Goal: Contribute content: Contribute content

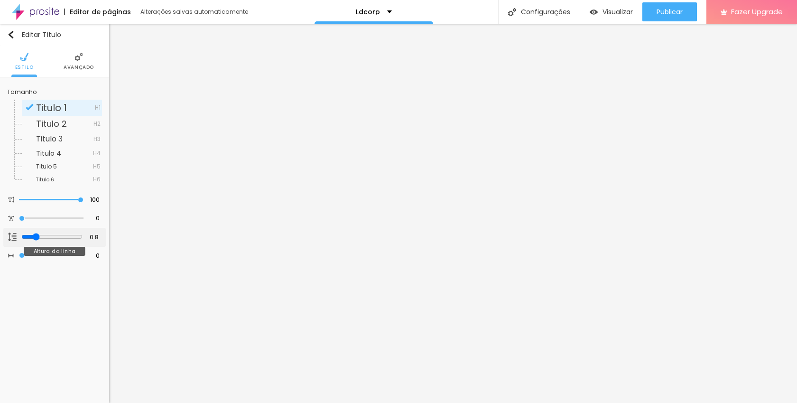
type input "0.9"
click at [36, 236] on input "range" at bounding box center [51, 237] width 61 height 8
type input "1"
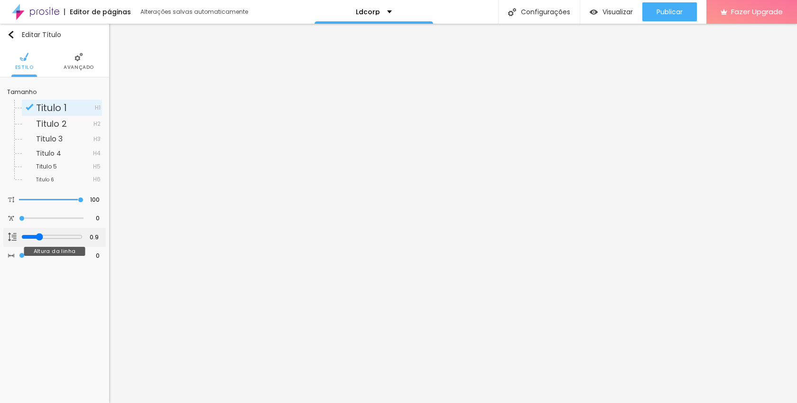
type input "1"
click at [40, 237] on input "range" at bounding box center [51, 237] width 61 height 8
type input "0.1"
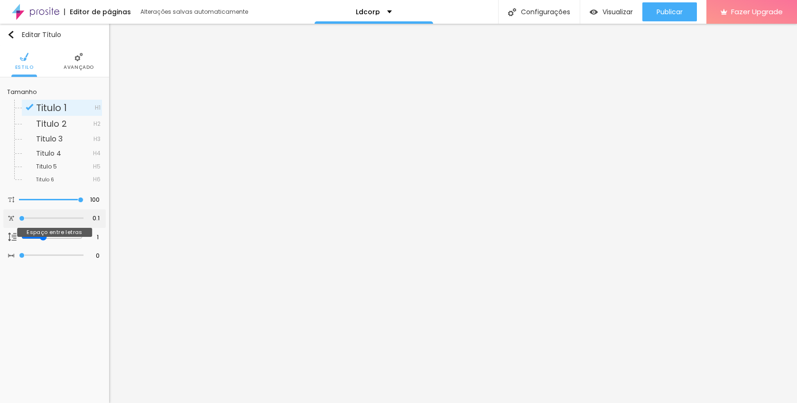
type input "3.5"
type input "3.7"
type input "4.1"
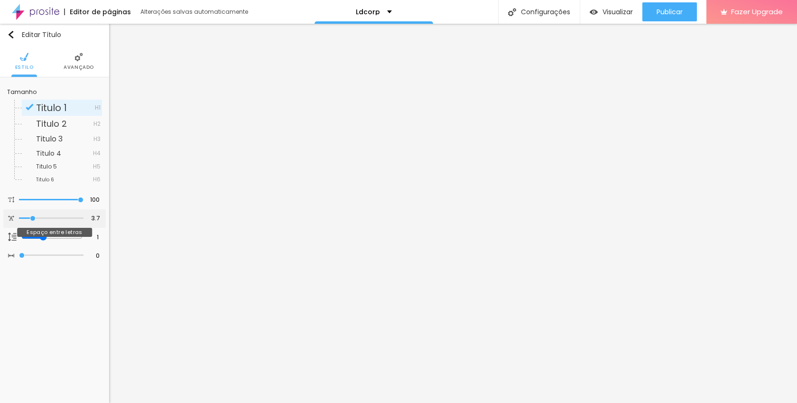
type input "4.1"
type input "4.5"
type input "4.6"
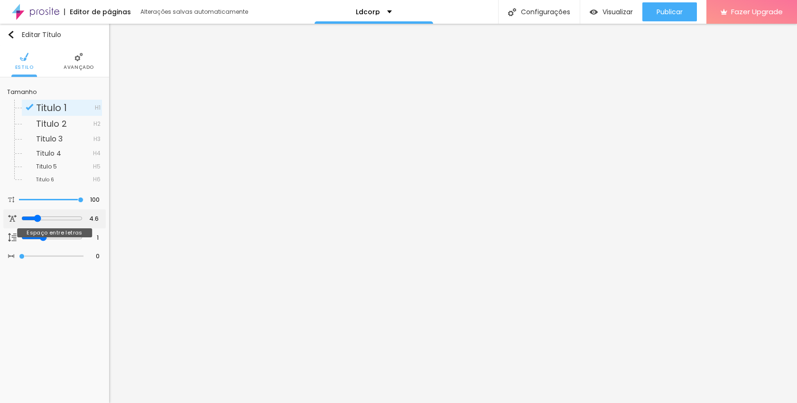
type input "4.5"
type input "3.7"
type input "3.6"
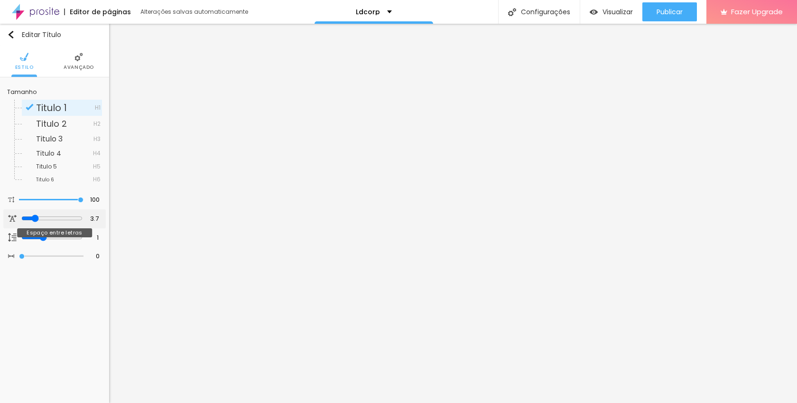
type input "3.6"
type input "3.5"
type input "3.2"
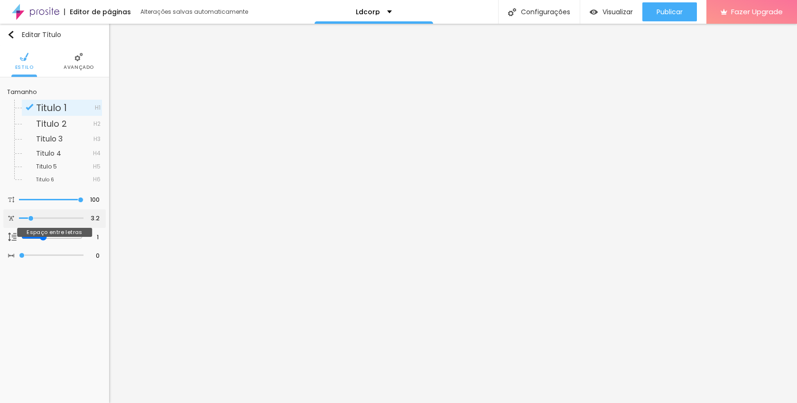
type input "3"
type input "2.8"
type input "2.5"
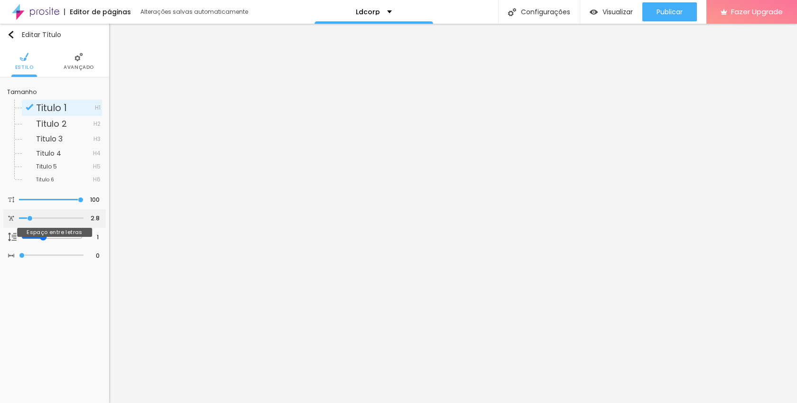
type input "2.5"
type input "2.4"
type input "2.3"
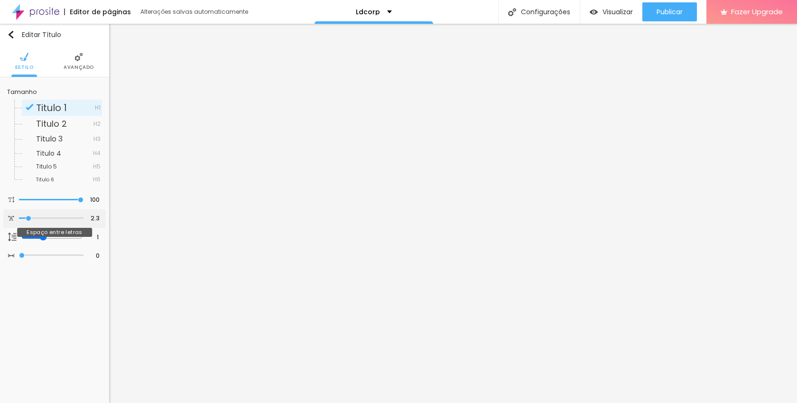
type input "2.2"
type input "1.6"
type input "1.5"
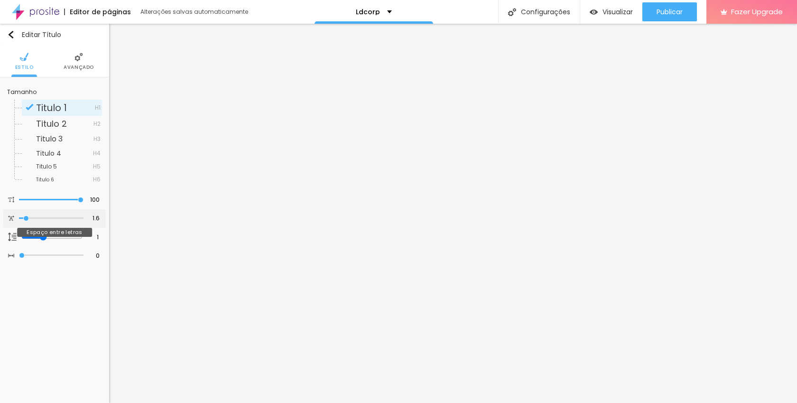
type input "1.5"
type input "1.4"
type input "1.3"
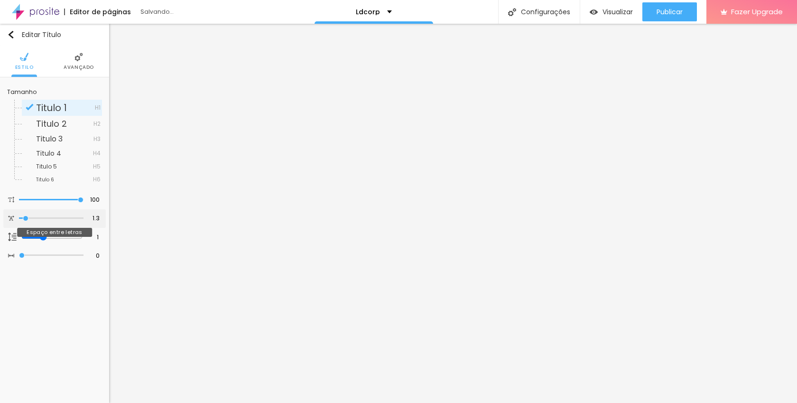
type input "1.2"
type input "1.1"
type input "1"
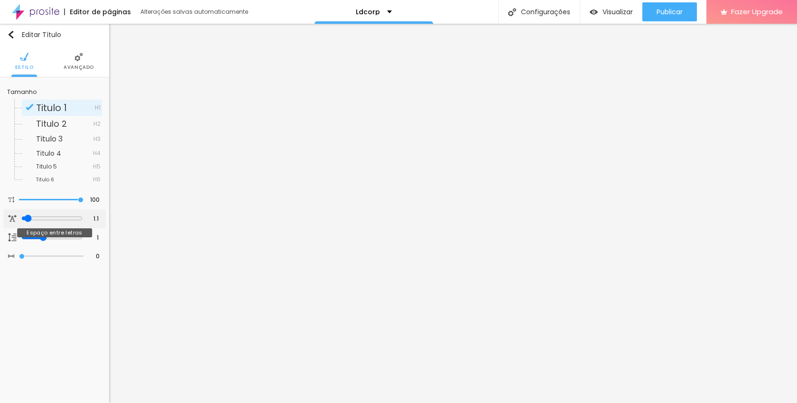
type input "1"
click at [25, 221] on input "range" at bounding box center [51, 218] width 64 height 5
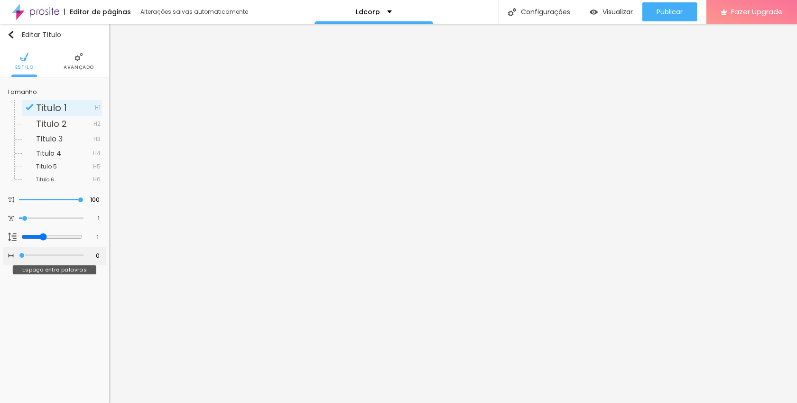
type input "2"
type input "6"
type input "7"
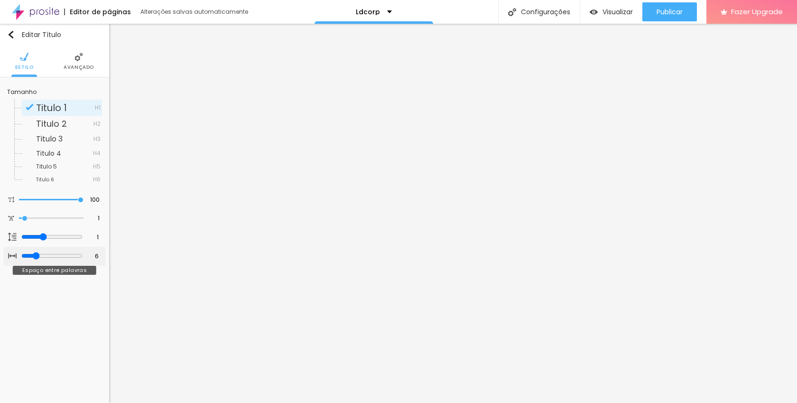
type input "7"
type input "10"
type input "14"
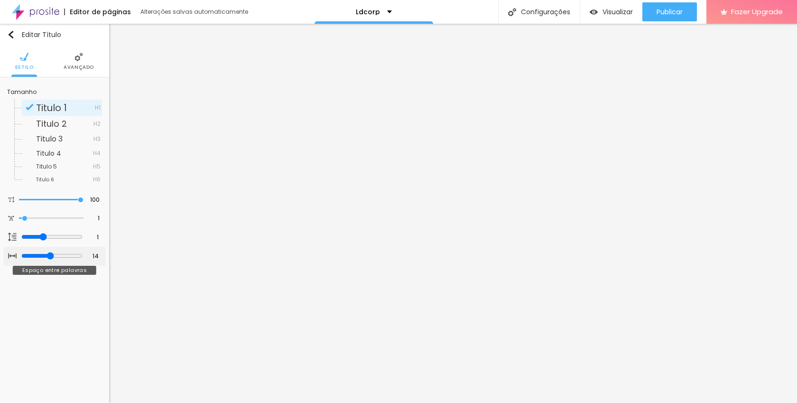
type input "13"
type input "12"
type input "9"
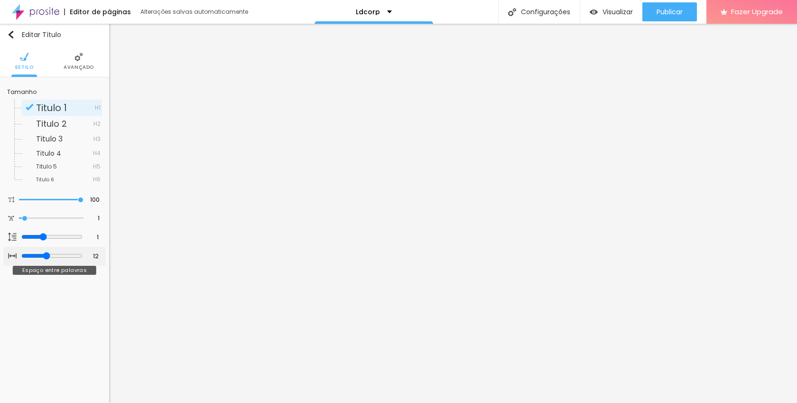
type input "9"
type input "8"
type input "7"
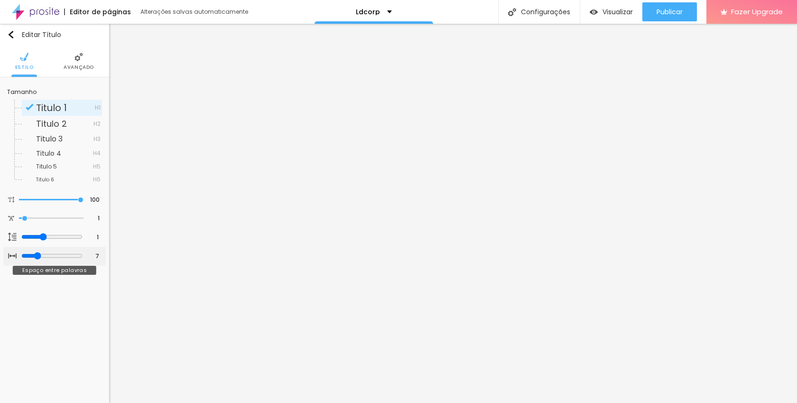
type input "6"
type input "5"
type input "4"
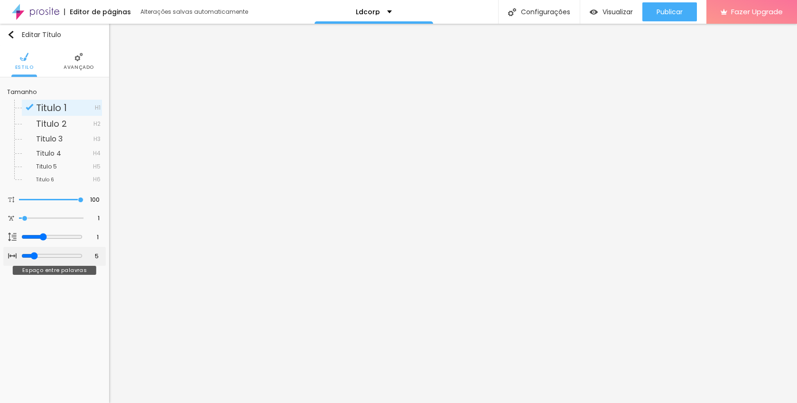
type input "4"
type input "3"
type input "0"
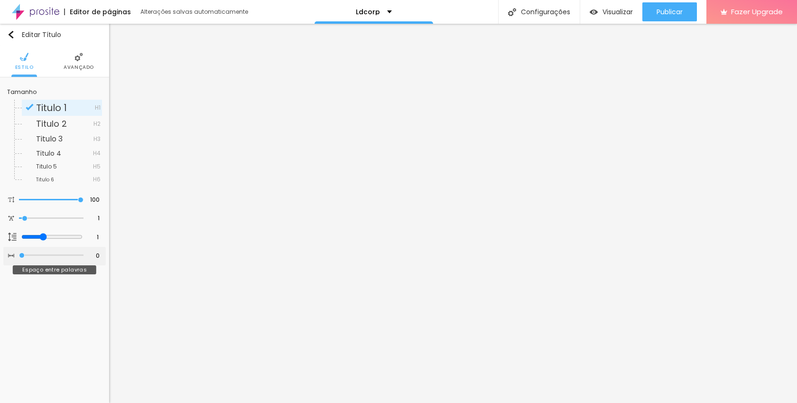
drag, startPoint x: 20, startPoint y: 254, endPoint x: 0, endPoint y: 250, distance: 20.7
click at [19, 253] on input "range" at bounding box center [51, 255] width 64 height 5
click at [74, 56] on img at bounding box center [78, 57] width 9 height 9
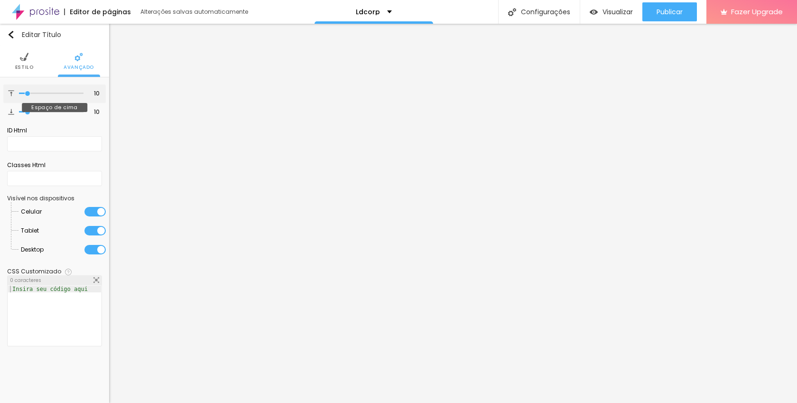
type input "0"
type input "1"
type input "3"
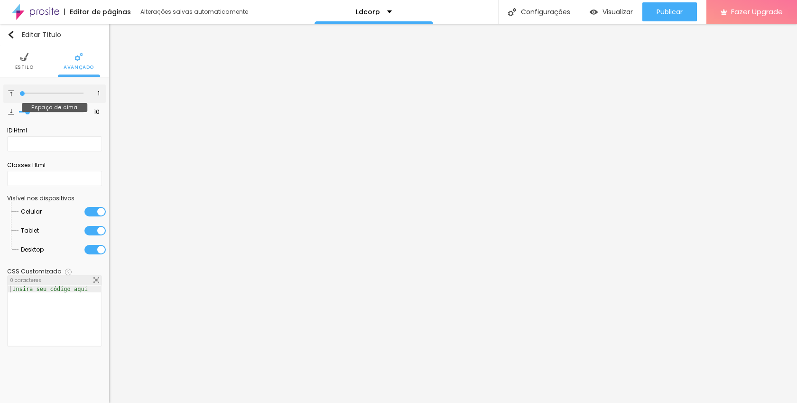
type input "3"
type input "8"
type input "9"
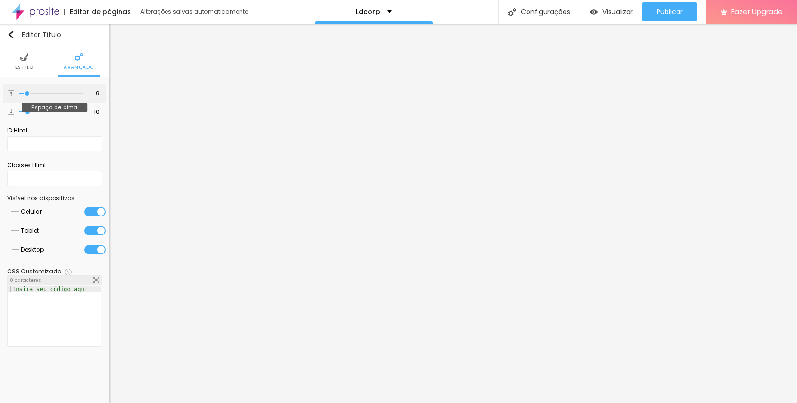
type input "10"
type input "12"
type input "11"
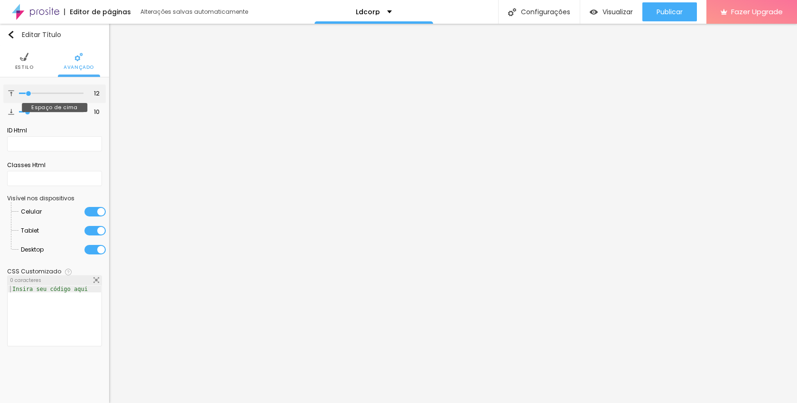
type input "11"
type input "10"
click at [28, 92] on input "range" at bounding box center [51, 93] width 64 height 5
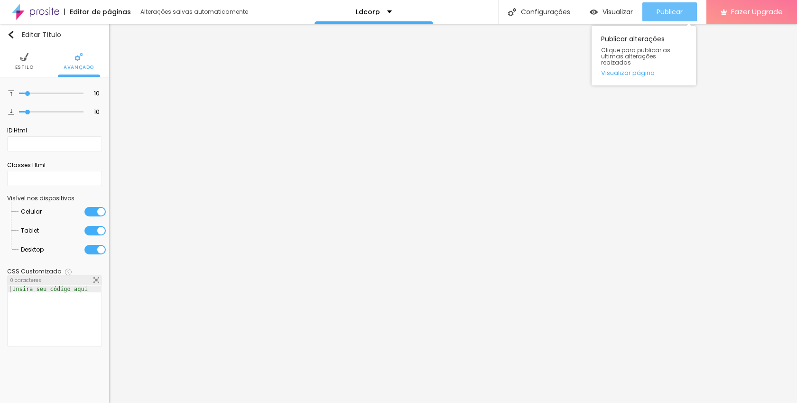
click at [668, 11] on span "Publicar" at bounding box center [669, 12] width 26 height 8
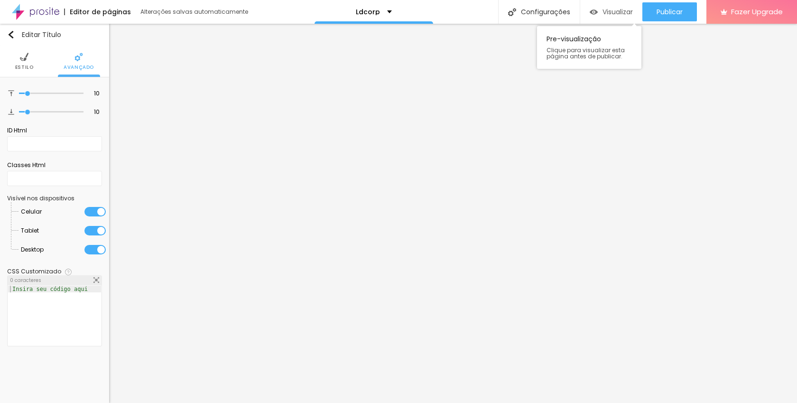
click at [609, 10] on span "Visualizar" at bounding box center [617, 12] width 30 height 8
click at [9, 34] on img "button" at bounding box center [11, 35] width 8 height 8
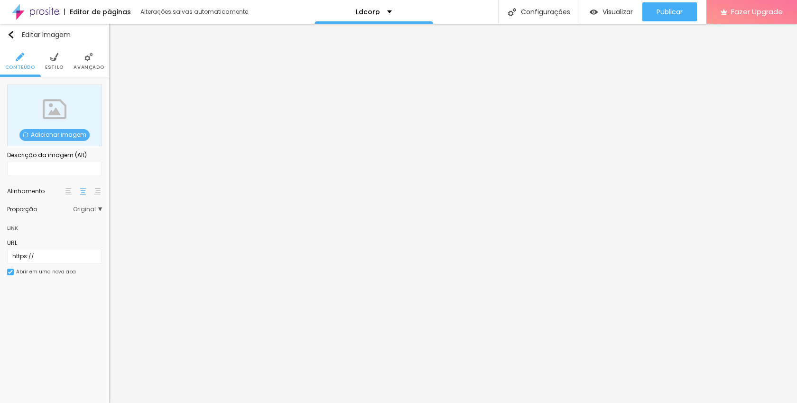
click at [43, 134] on span "Adicionar imagem" at bounding box center [54, 135] width 70 height 12
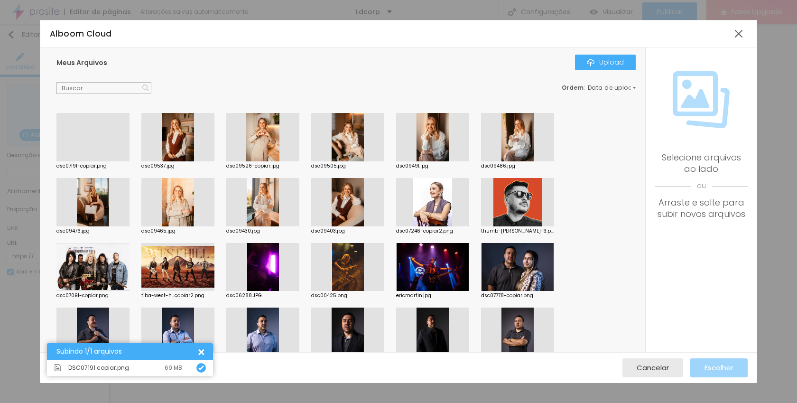
click at [88, 161] on div at bounding box center [92, 161] width 73 height 0
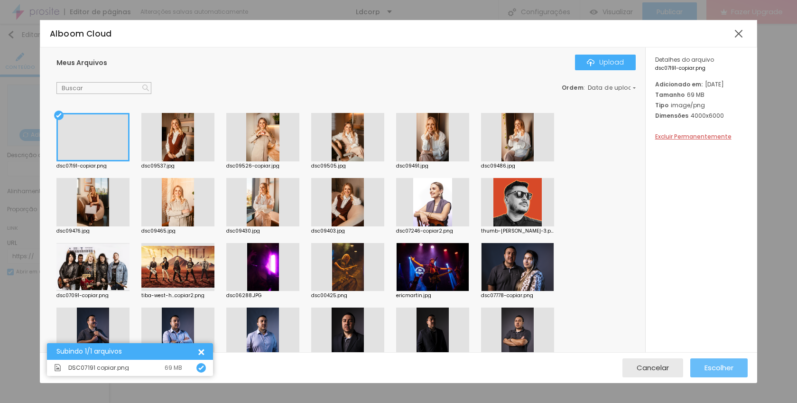
click at [713, 369] on span "Escolher" at bounding box center [718, 367] width 29 height 8
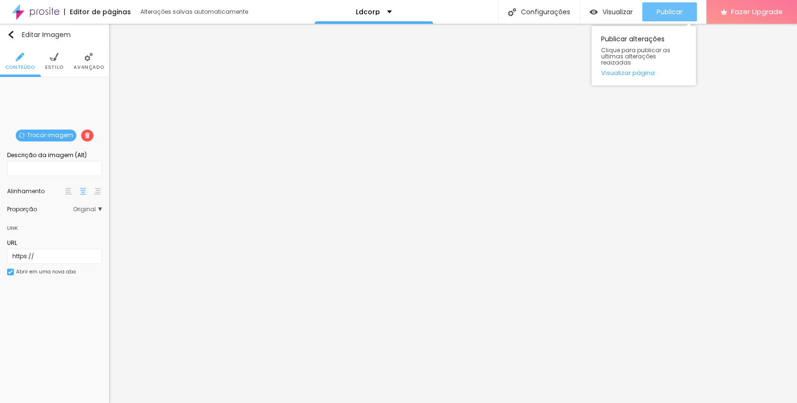
click at [649, 13] on button "Publicar" at bounding box center [669, 11] width 55 height 19
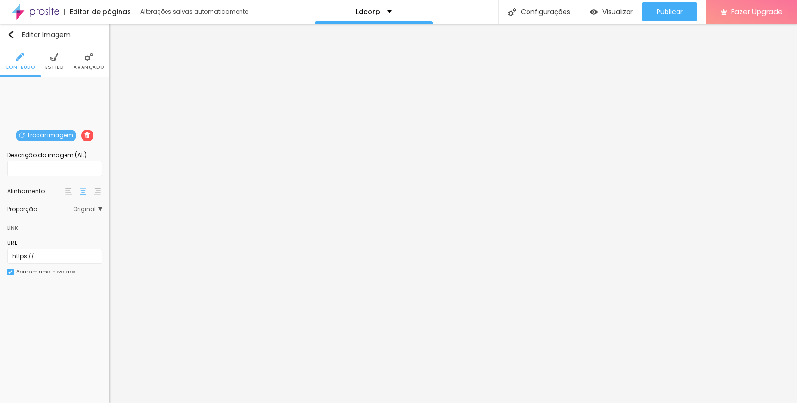
click at [57, 55] on img at bounding box center [54, 57] width 9 height 9
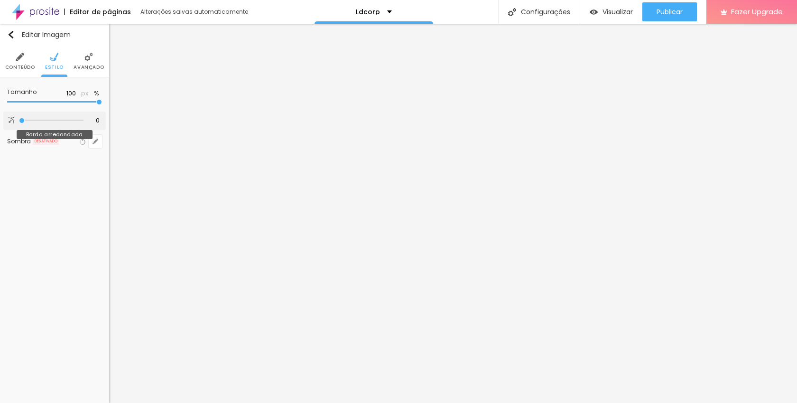
type input "12"
type input "13"
type input "15"
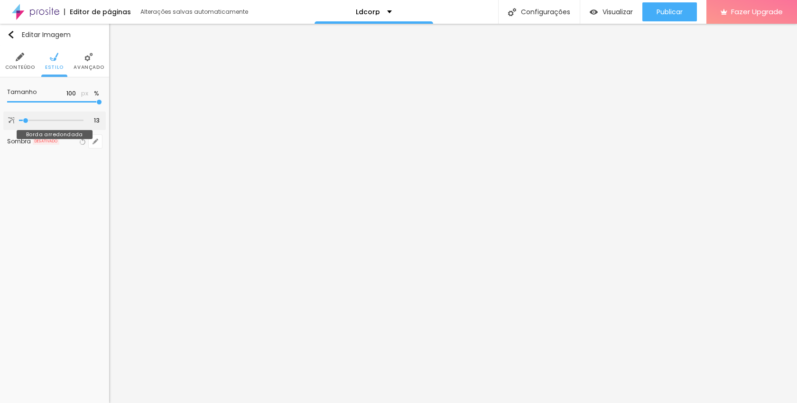
type input "15"
type input "16"
type input "17"
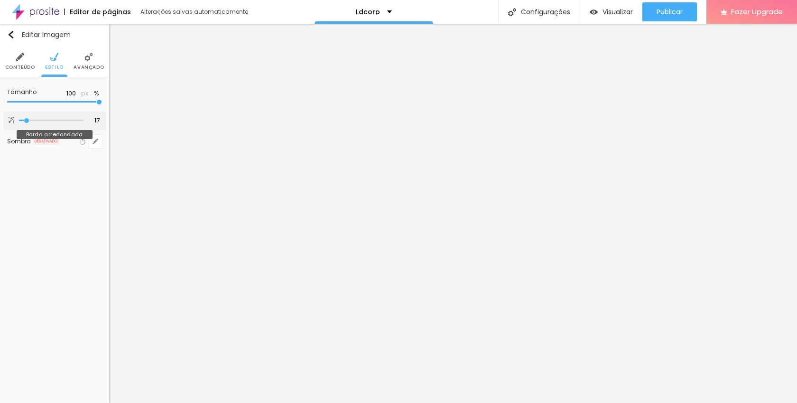
type input "18"
type input "19"
type input "20"
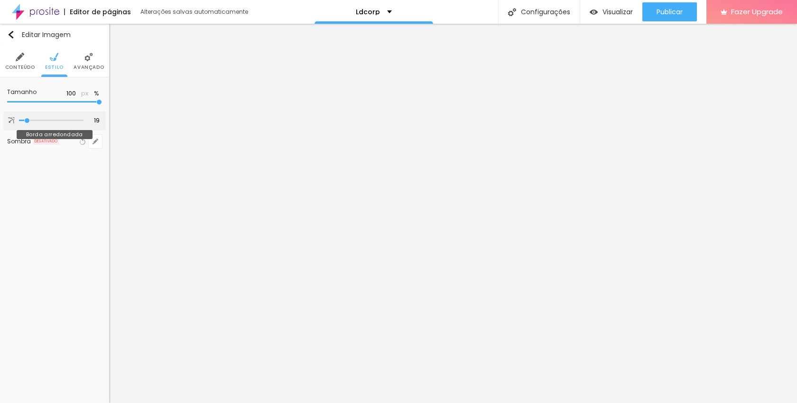
type input "20"
click at [28, 120] on input "range" at bounding box center [51, 120] width 64 height 5
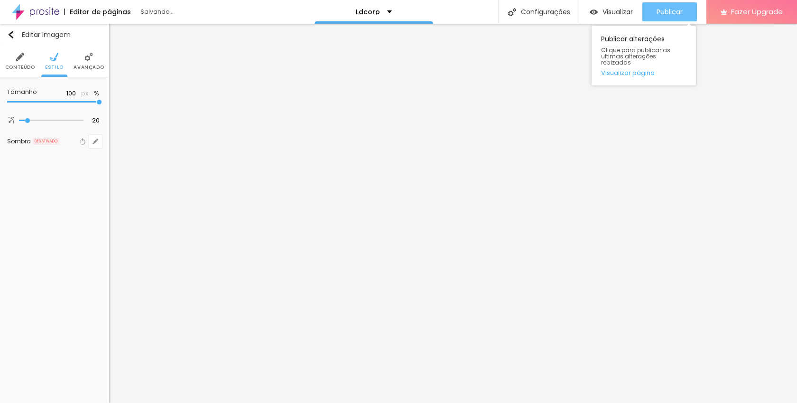
click at [671, 9] on span "Publicar" at bounding box center [669, 12] width 26 height 8
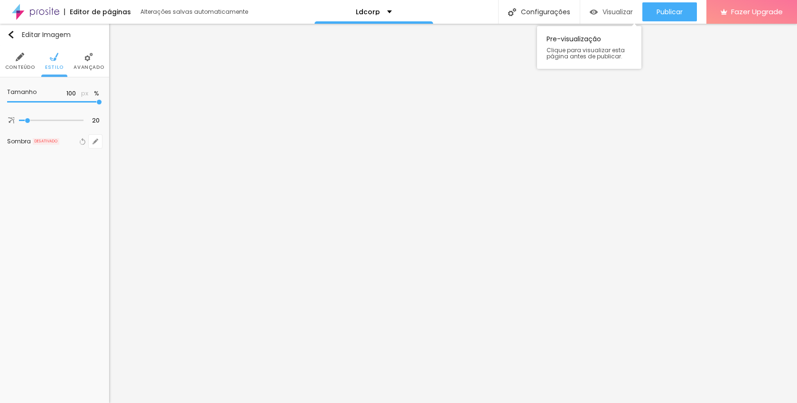
click at [610, 10] on span "Visualizar" at bounding box center [617, 12] width 30 height 8
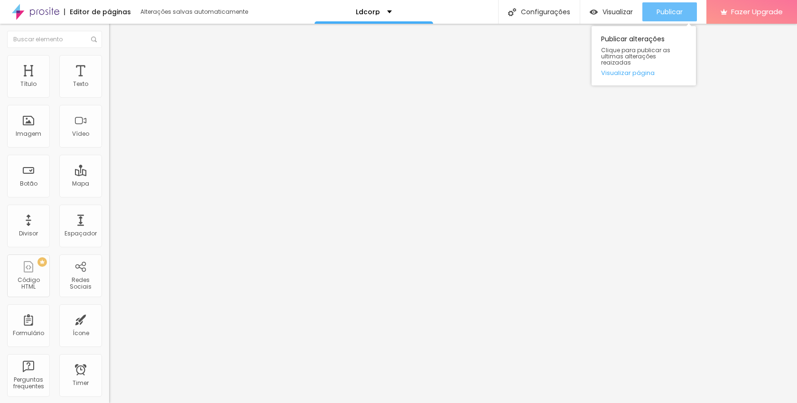
click at [662, 15] on span "Publicar" at bounding box center [669, 12] width 26 height 8
click at [662, 7] on div "Publicar" at bounding box center [669, 11] width 26 height 19
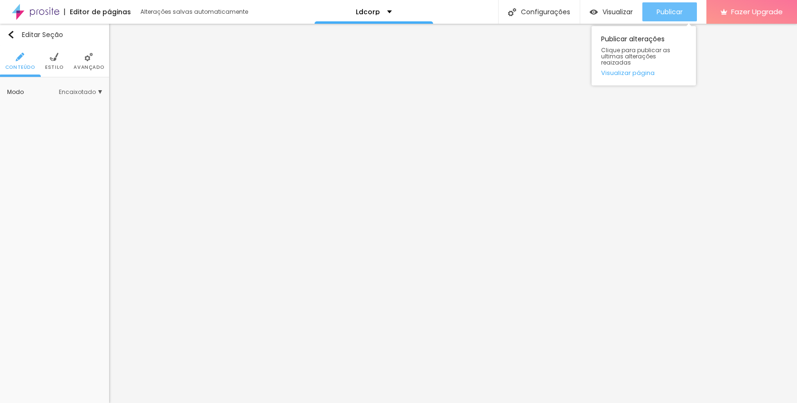
click at [673, 11] on span "Publicar" at bounding box center [669, 12] width 26 height 8
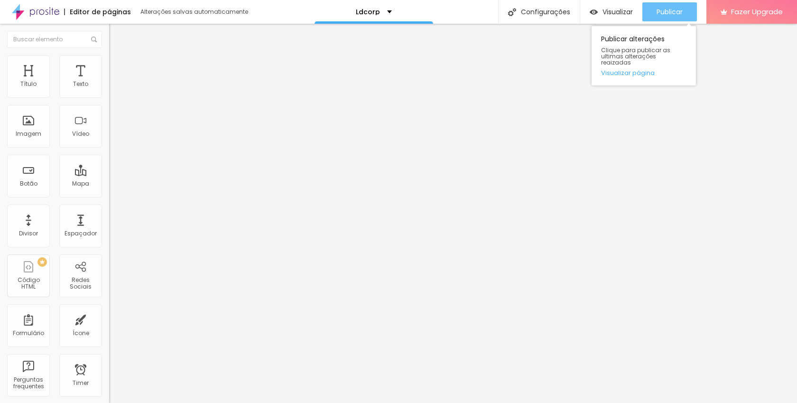
click at [672, 5] on div "Publicar" at bounding box center [669, 11] width 26 height 19
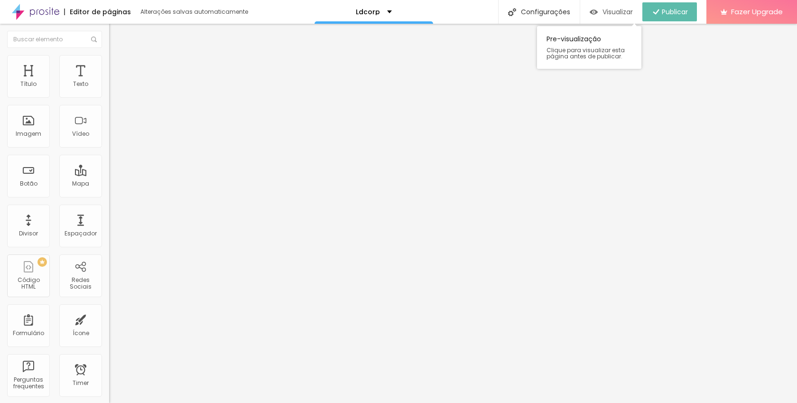
click at [611, 12] on span "Visualizar" at bounding box center [617, 12] width 30 height 8
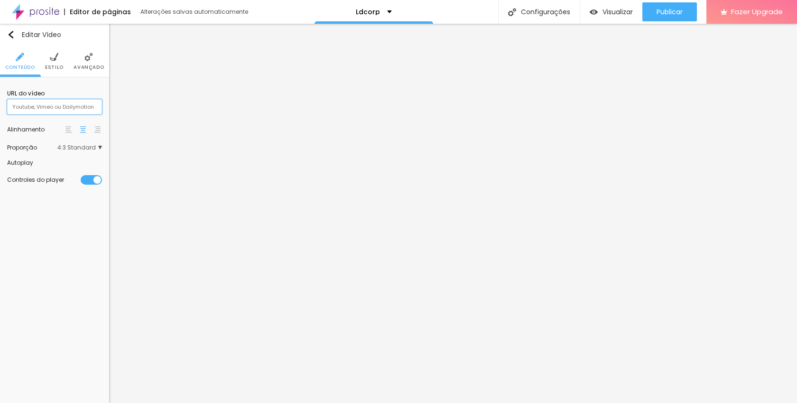
click at [48, 107] on input "text" at bounding box center [54, 106] width 95 height 15
paste input "tava pensando se vc não pode escerver um depoimentinho hahha pode ser curto e a…"
type input "tava pensando se vc não pode escerver um depoimentinho hahha pode ser curto e a…"
paste input "[URL][DOMAIN_NAME]"
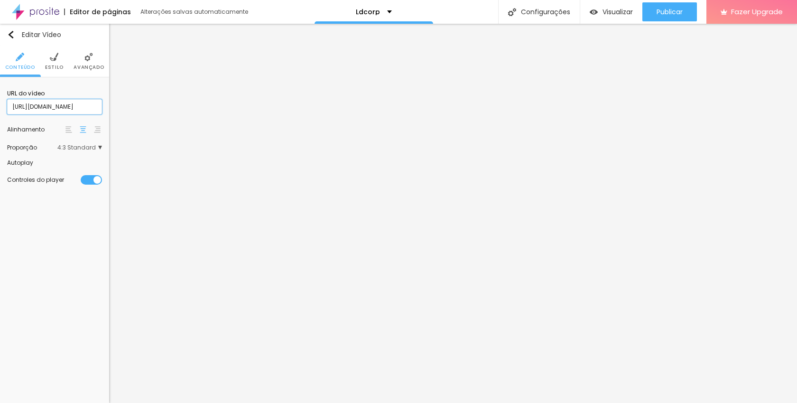
type input "[URL][DOMAIN_NAME]"
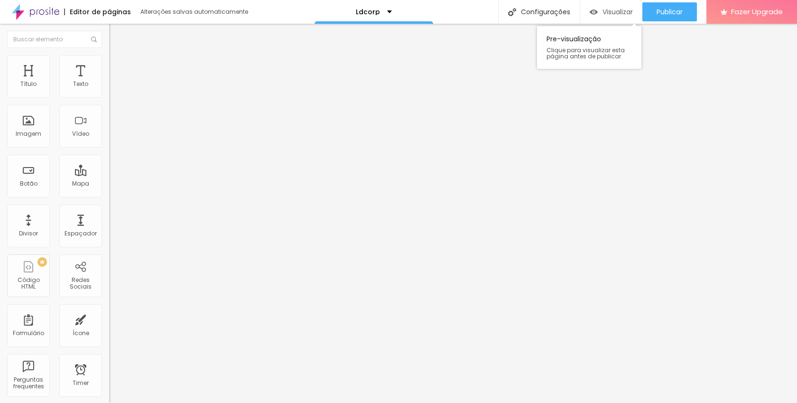
click at [616, 11] on span "Visualizar" at bounding box center [617, 12] width 30 height 8
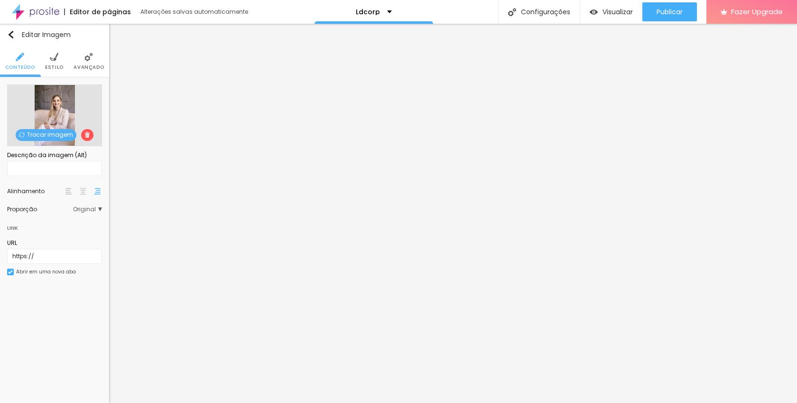
click at [69, 189] on img at bounding box center [68, 191] width 7 height 7
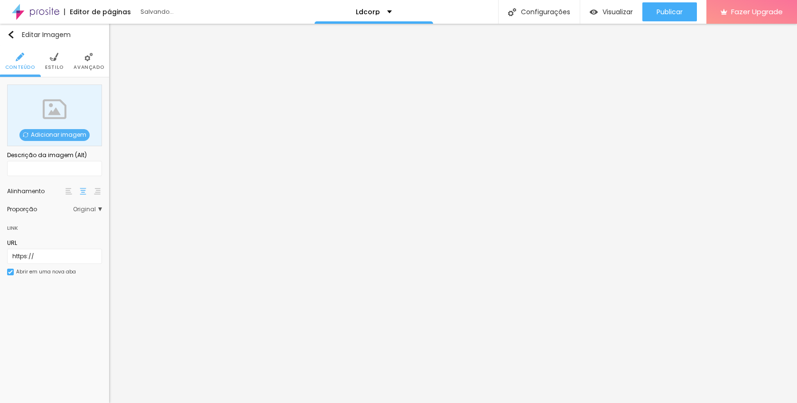
click at [73, 137] on span "Adicionar imagem" at bounding box center [54, 135] width 70 height 12
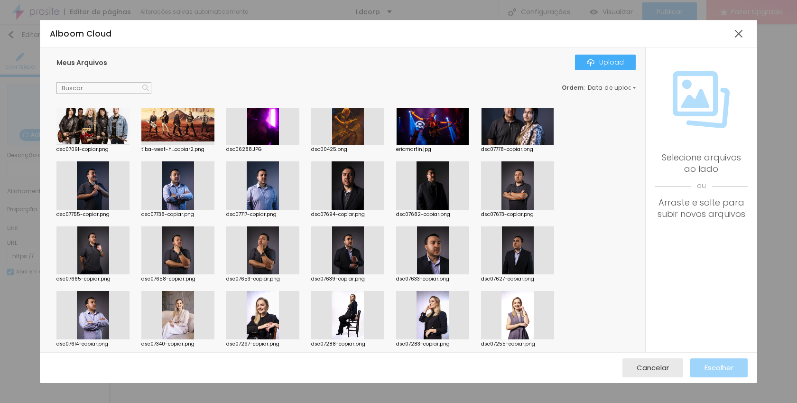
scroll to position [141, 0]
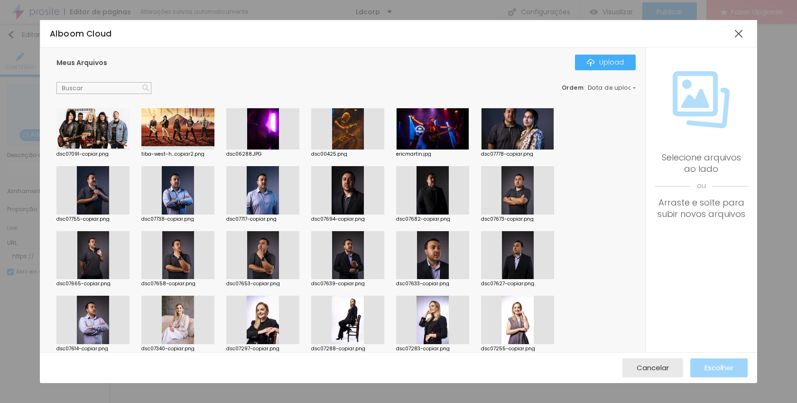
click at [181, 191] on div at bounding box center [177, 190] width 73 height 48
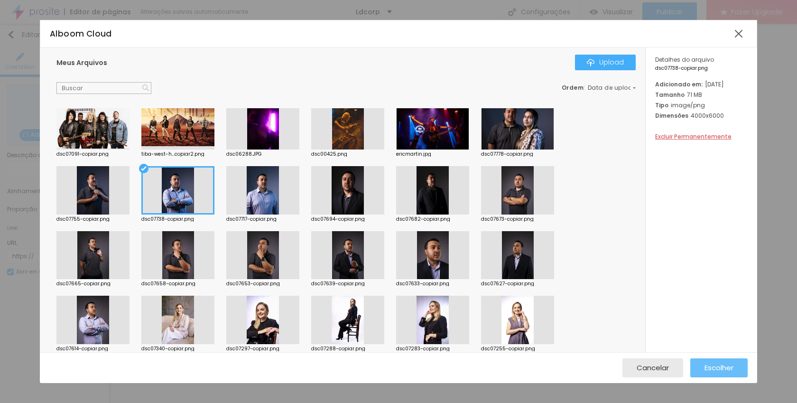
click at [714, 365] on span "Escolher" at bounding box center [718, 367] width 29 height 8
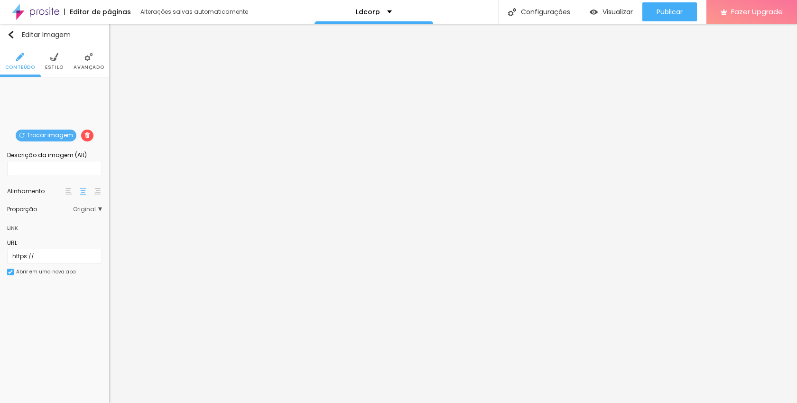
click at [53, 64] on li "Estilo" at bounding box center [54, 61] width 18 height 31
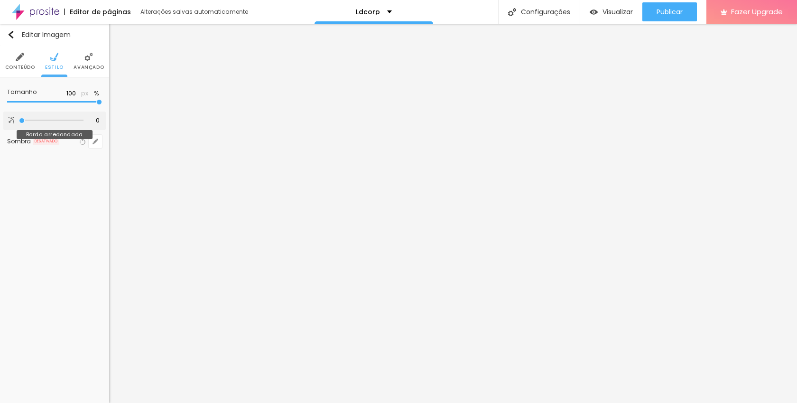
type input "10"
type input "29"
type input "30"
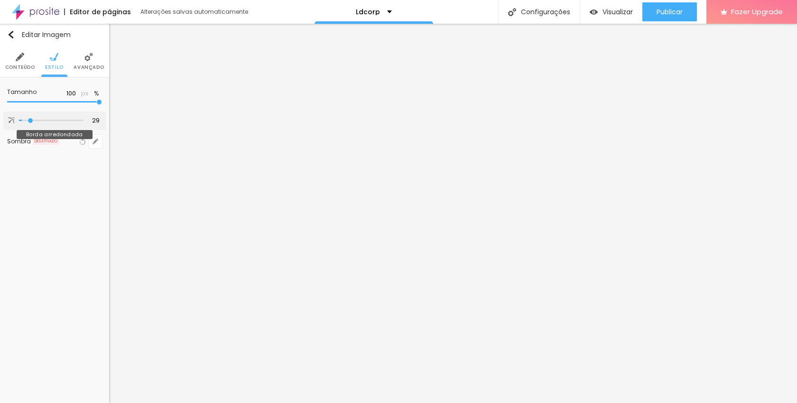
type input "30"
type input "27"
type input "25"
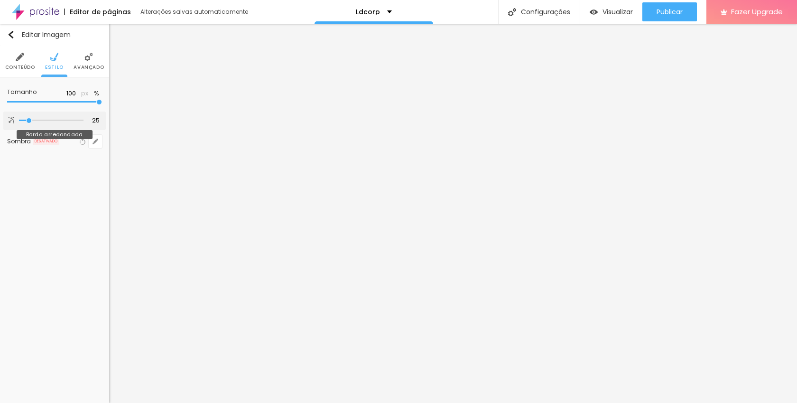
type input "23"
type input "22"
type input "21"
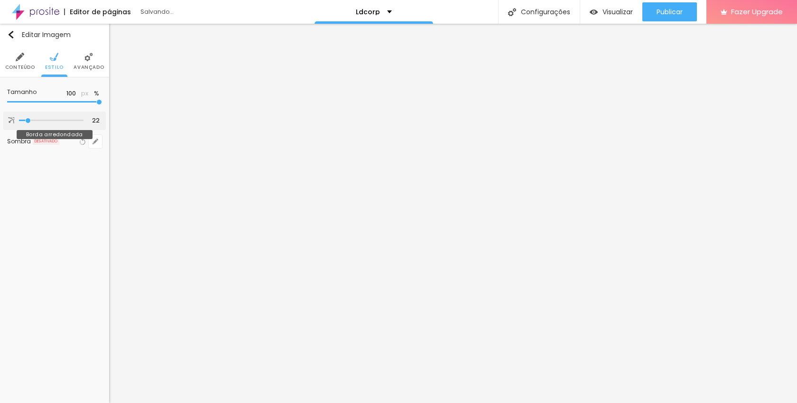
type input "21"
type input "20"
click at [28, 121] on input "range" at bounding box center [51, 120] width 64 height 5
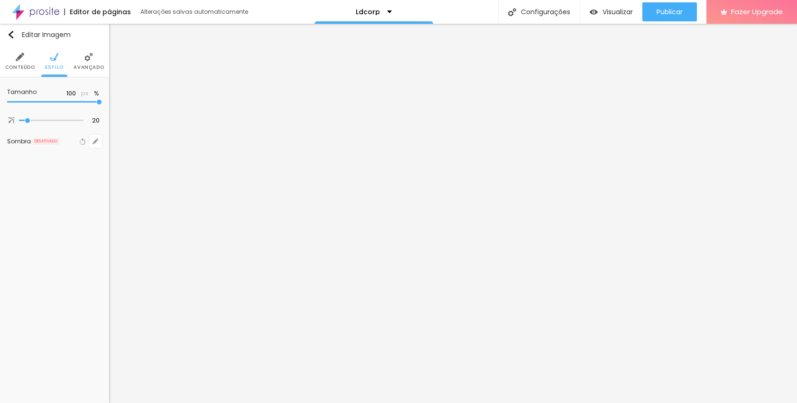
click at [10, 55] on li "Conteúdo" at bounding box center [20, 61] width 30 height 31
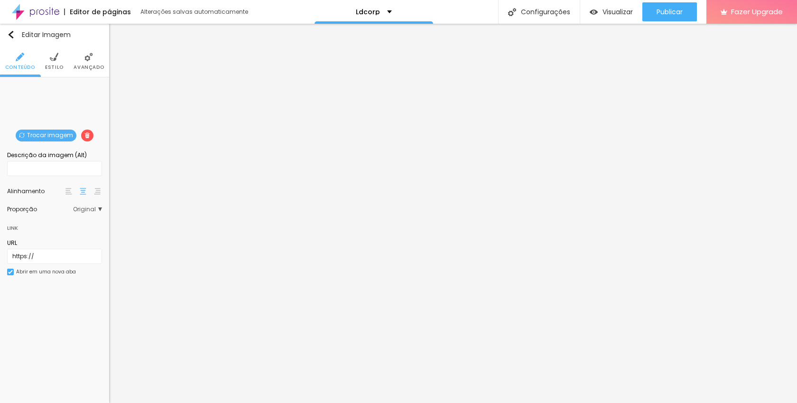
click at [64, 186] on div at bounding box center [68, 190] width 9 height 11
click at [65, 189] on div at bounding box center [68, 190] width 9 height 11
click at [612, 8] on span "Visualizar" at bounding box center [617, 12] width 30 height 8
click at [14, 35] on img "button" at bounding box center [11, 35] width 8 height 8
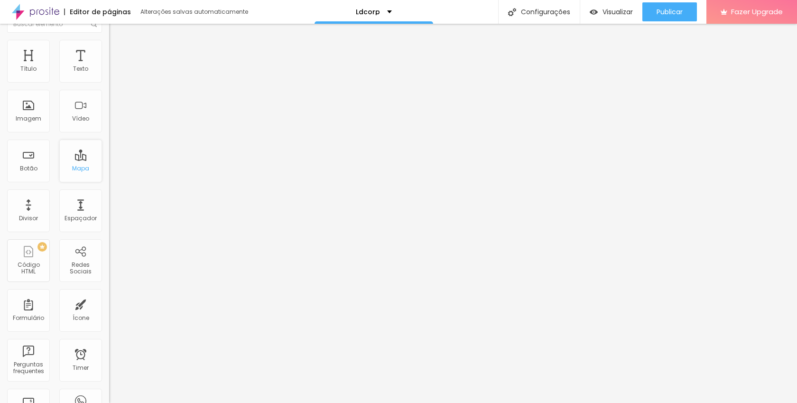
scroll to position [0, 0]
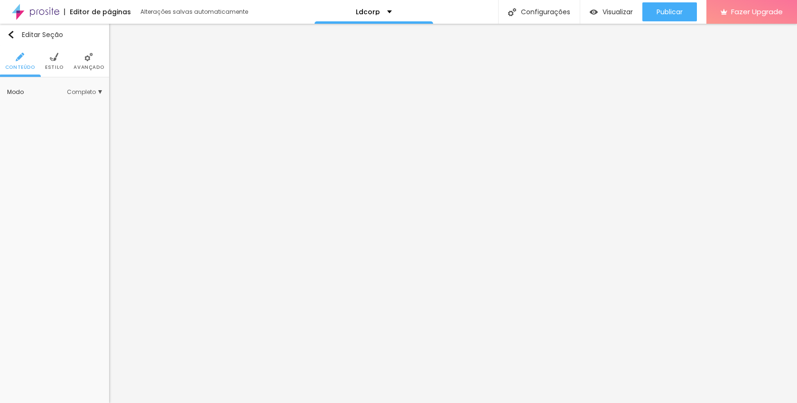
click at [48, 58] on li "Estilo" at bounding box center [54, 61] width 18 height 31
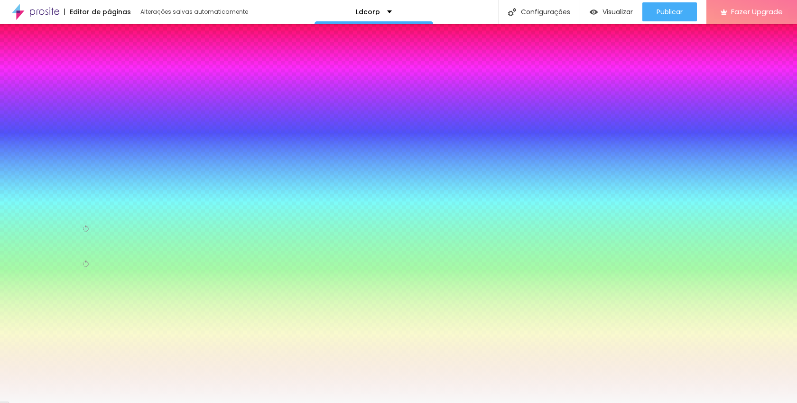
click at [97, 153] on span "Nenhum" at bounding box center [86, 154] width 31 height 6
click at [50, 177] on span "Parallax" at bounding box center [47, 180] width 23 height 8
click at [12, 35] on img "button" at bounding box center [11, 35] width 8 height 8
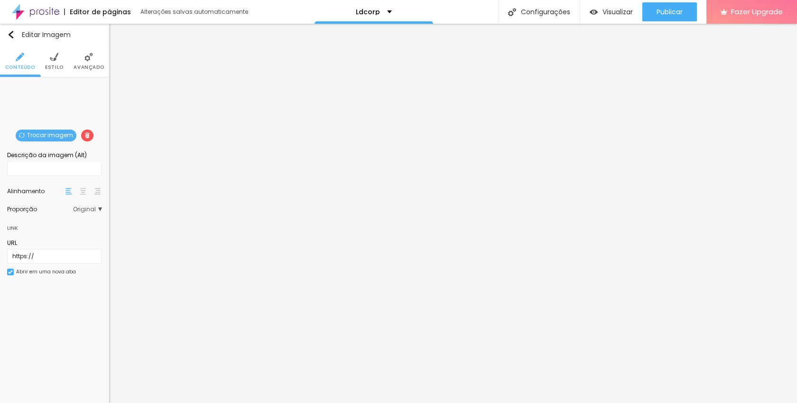
click at [54, 62] on li "Estilo" at bounding box center [54, 61] width 18 height 31
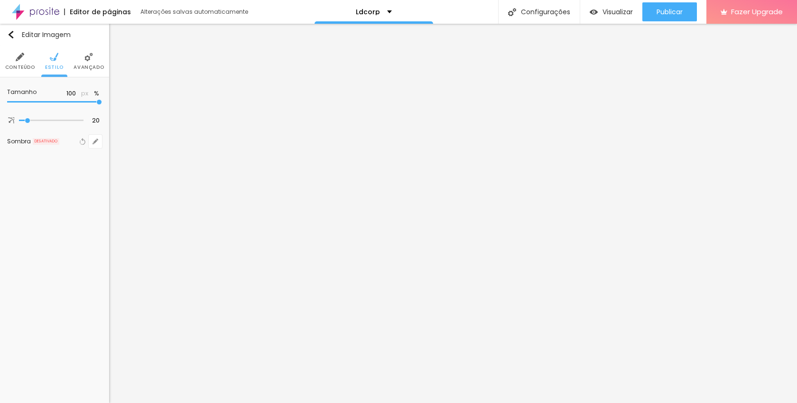
click at [91, 63] on li "Avançado" at bounding box center [89, 61] width 30 height 31
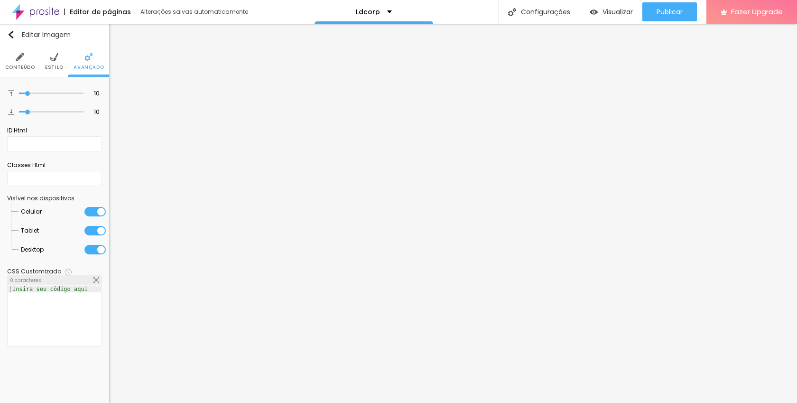
click at [20, 60] on img at bounding box center [20, 57] width 9 height 9
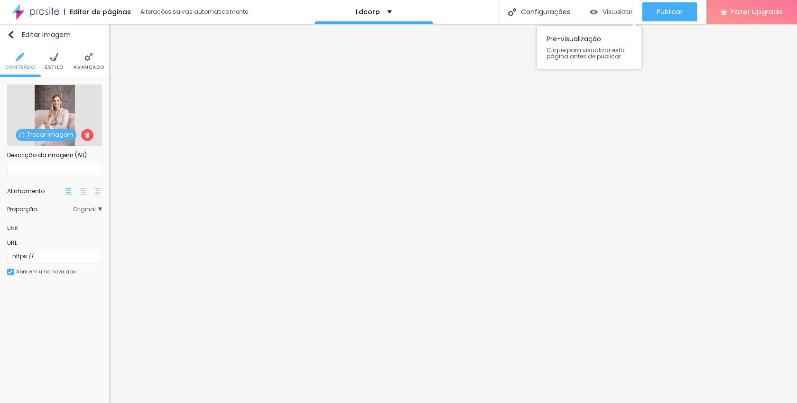
click at [608, 13] on span "Visualizar" at bounding box center [617, 12] width 30 height 8
click at [48, 132] on span "Trocar imagem" at bounding box center [46, 135] width 61 height 12
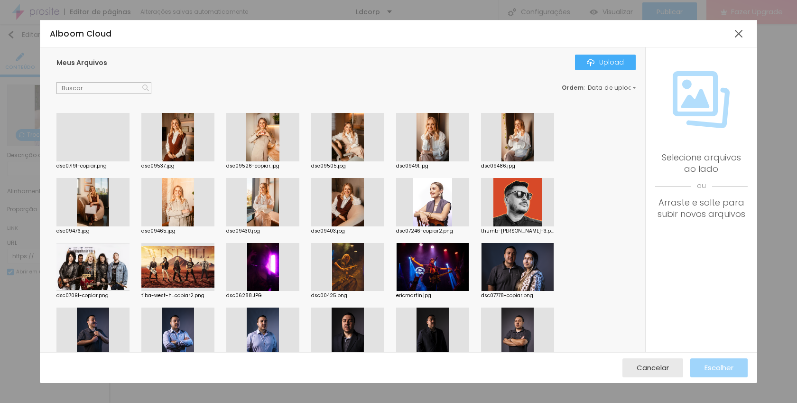
click at [90, 161] on div at bounding box center [92, 161] width 73 height 0
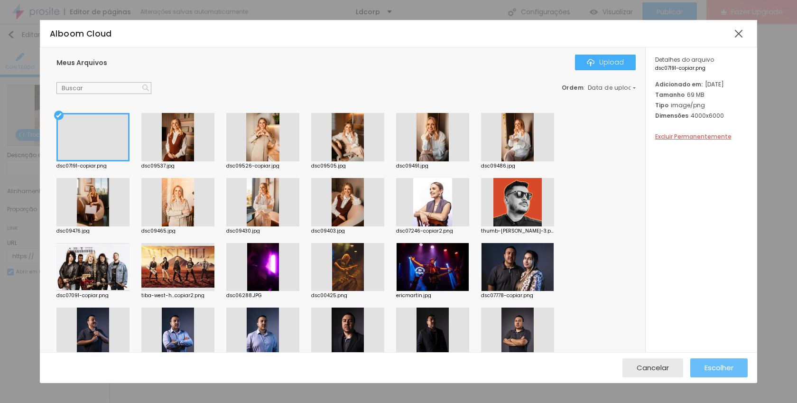
click at [712, 366] on span "Escolher" at bounding box center [718, 367] width 29 height 8
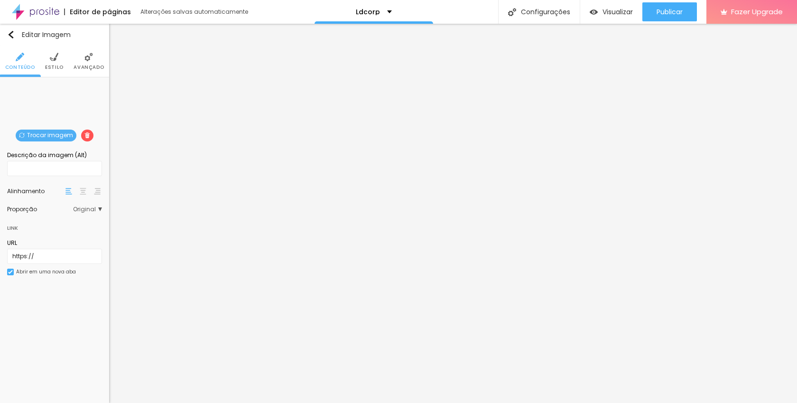
click at [46, 134] on span "Trocar imagem" at bounding box center [46, 135] width 61 height 12
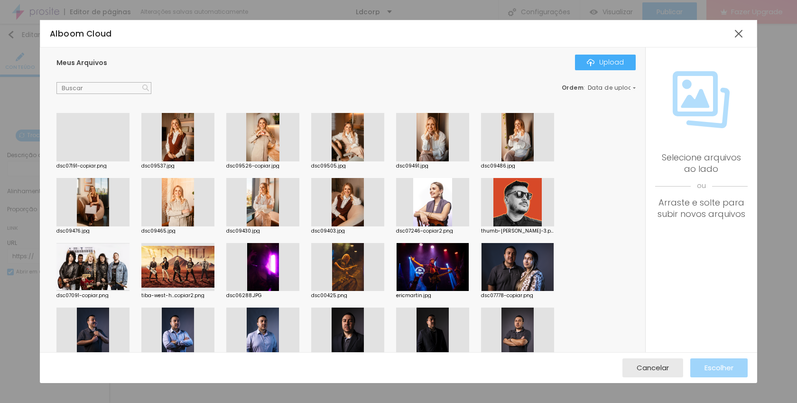
click at [346, 197] on div at bounding box center [347, 202] width 73 height 48
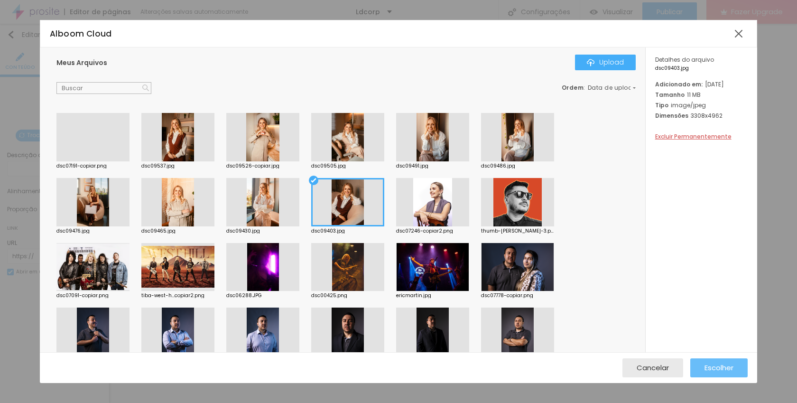
click at [724, 366] on span "Escolher" at bounding box center [718, 367] width 29 height 8
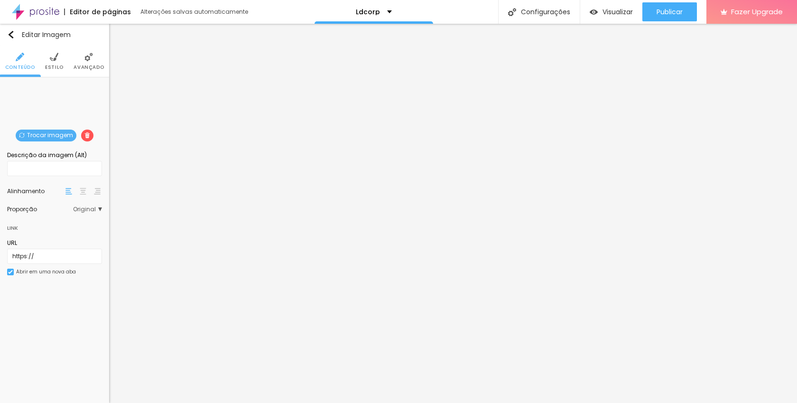
click at [38, 133] on span "Trocar imagem" at bounding box center [46, 135] width 61 height 12
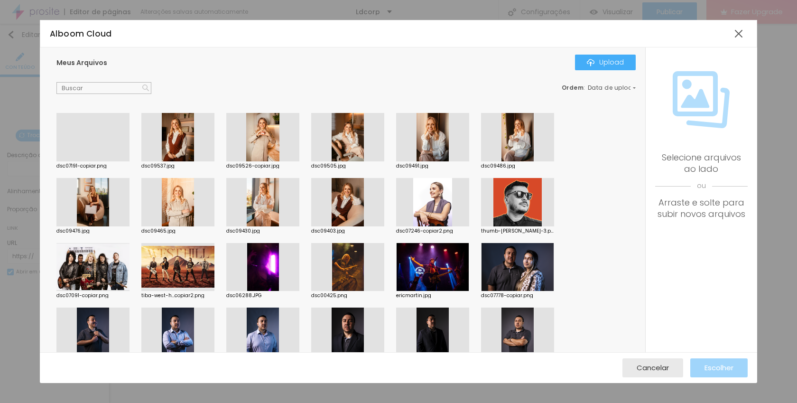
click at [85, 161] on div at bounding box center [92, 161] width 73 height 0
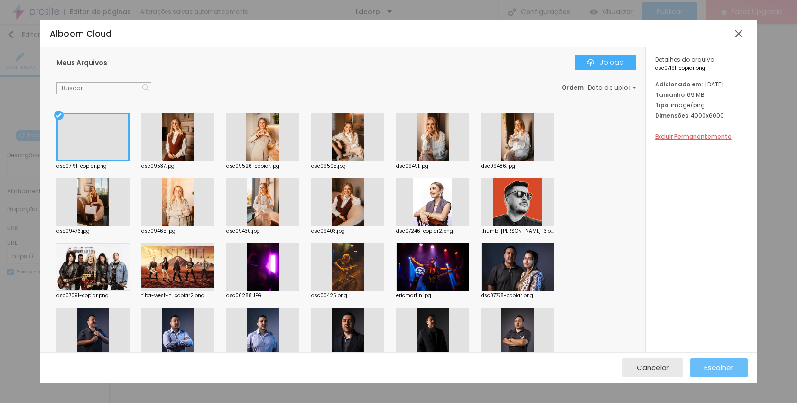
click at [718, 367] on span "Escolher" at bounding box center [718, 367] width 29 height 8
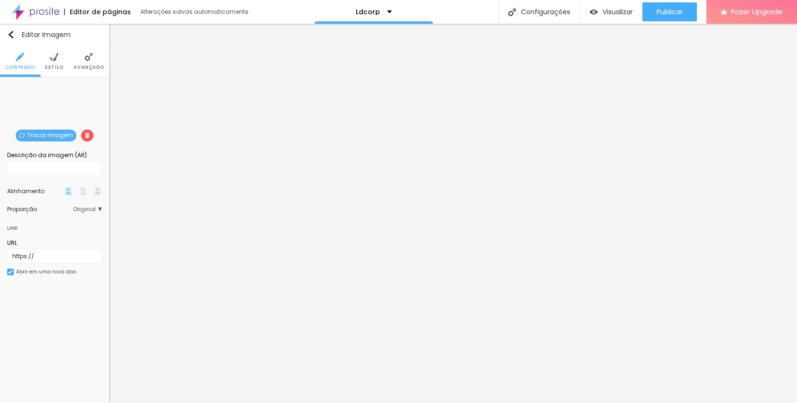
click at [92, 209] on span "Original" at bounding box center [87, 209] width 29 height 6
click at [48, 55] on li "Estilo" at bounding box center [54, 61] width 18 height 31
click at [59, 61] on li "Estilo" at bounding box center [54, 61] width 18 height 31
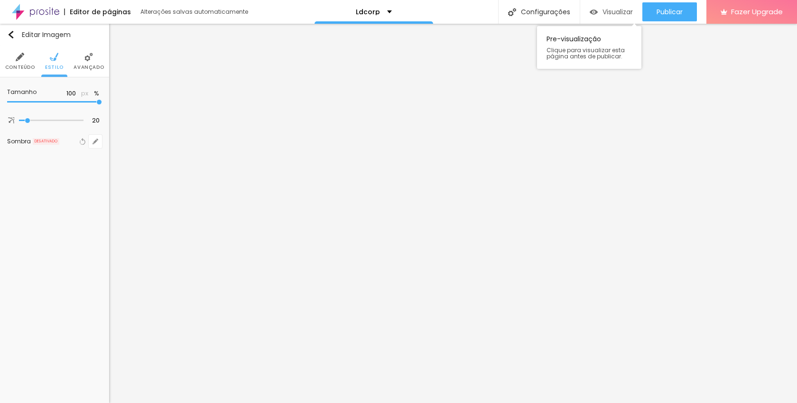
click at [609, 10] on span "Visualizar" at bounding box center [617, 12] width 30 height 8
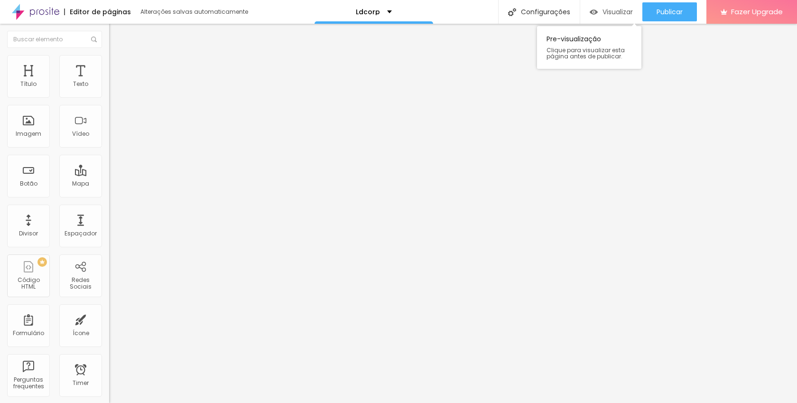
click at [605, 3] on div "Visualizar" at bounding box center [610, 11] width 43 height 19
click at [610, 10] on span "Visualizar" at bounding box center [617, 12] width 30 height 8
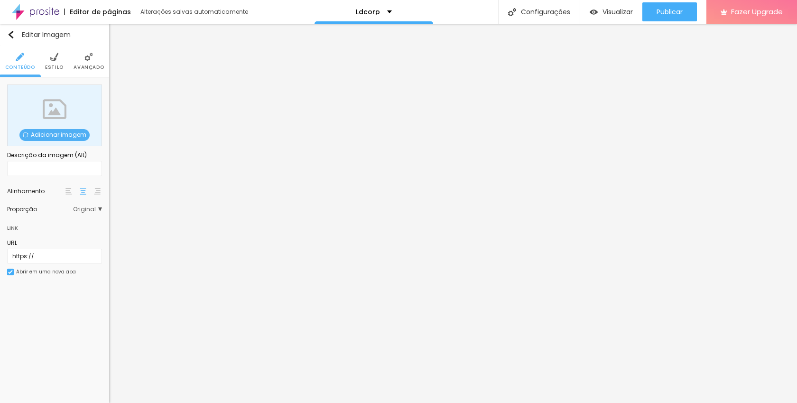
click at [61, 138] on span "Adicionar imagem" at bounding box center [54, 135] width 70 height 12
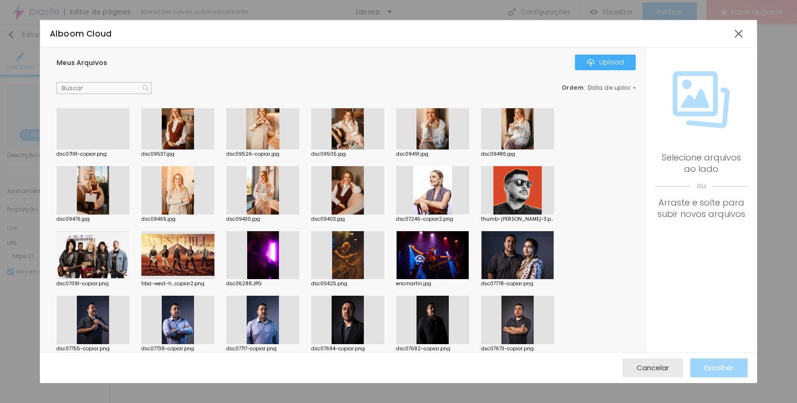
scroll to position [7, 0]
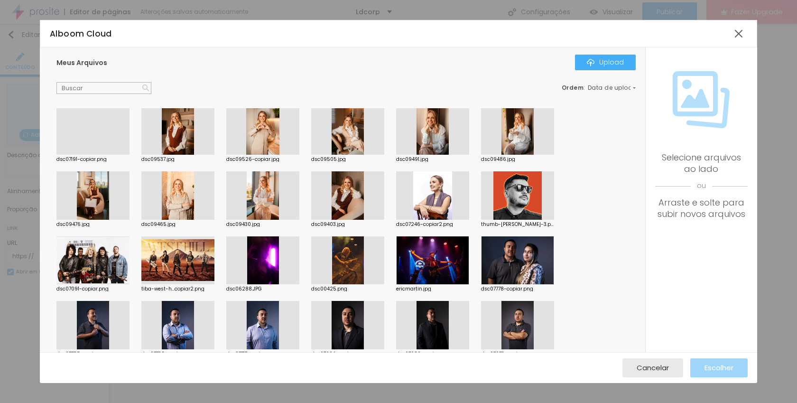
click at [271, 129] on div at bounding box center [262, 130] width 73 height 48
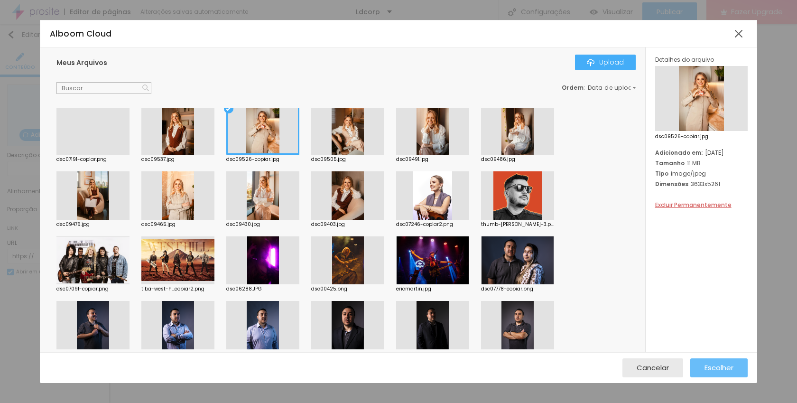
click at [700, 368] on button "Escolher" at bounding box center [718, 367] width 57 height 19
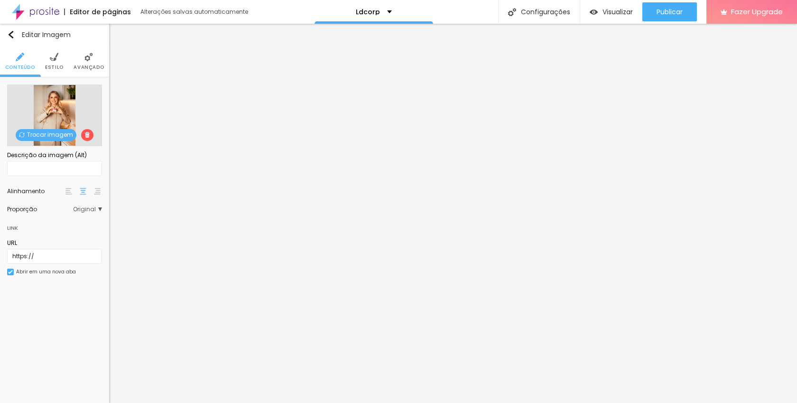
click at [90, 212] on span "Original" at bounding box center [87, 209] width 29 height 6
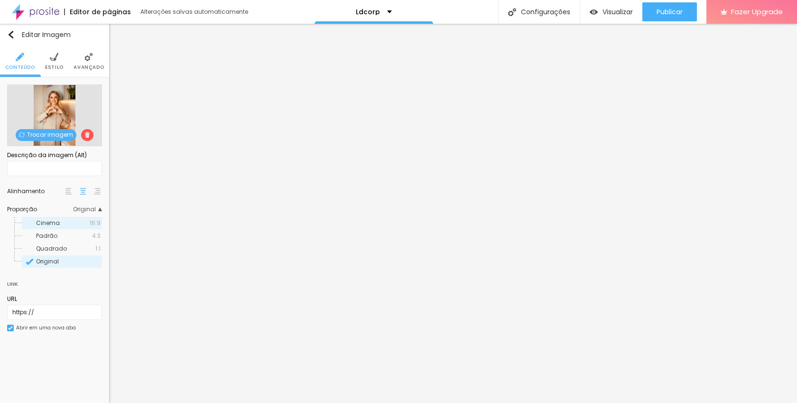
click at [57, 224] on span "Cinema" at bounding box center [48, 223] width 24 height 8
click at [52, 56] on img at bounding box center [54, 57] width 9 height 9
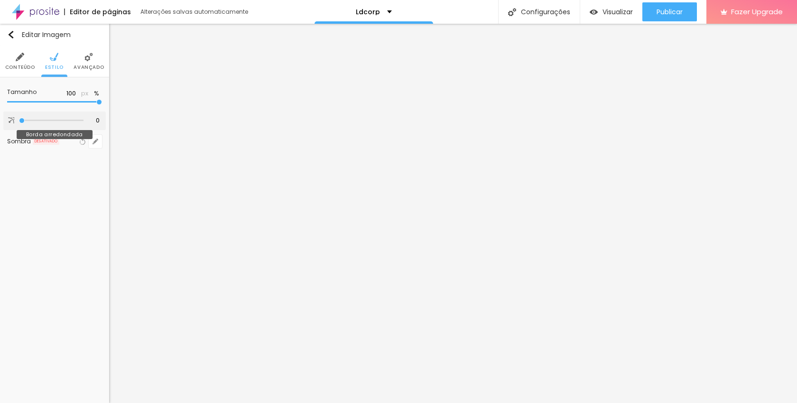
type input "4"
type input "5"
type input "15"
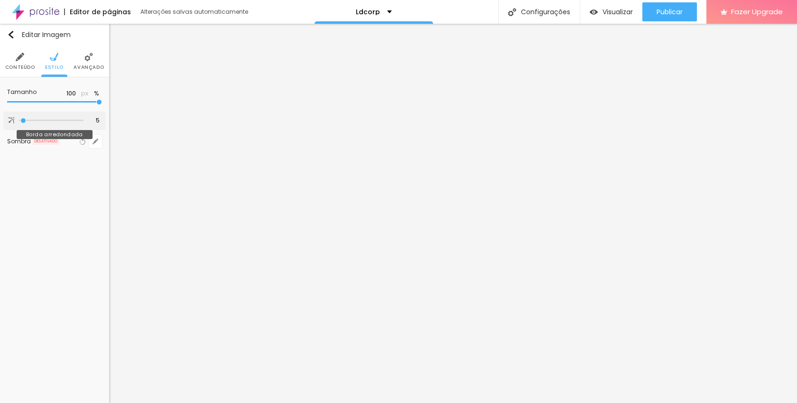
type input "15"
type input "16"
type input "18"
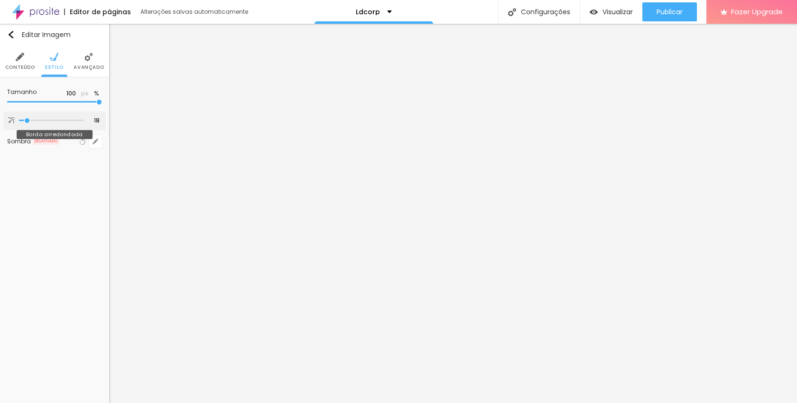
type input "19"
type input "20"
type input "21"
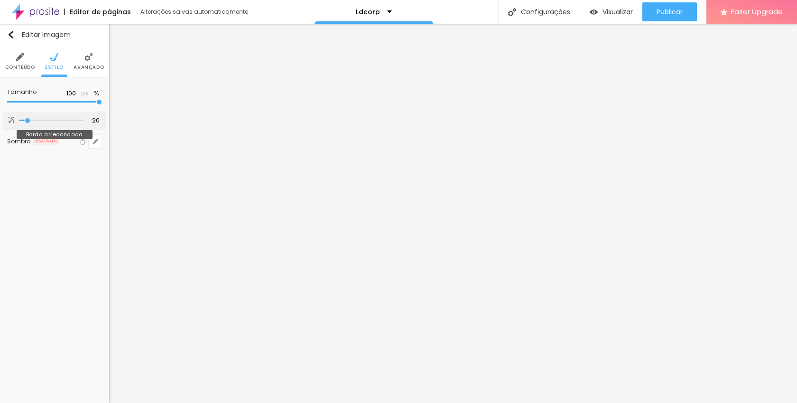
type input "21"
type input "20"
click at [28, 121] on input "range" at bounding box center [51, 120] width 64 height 5
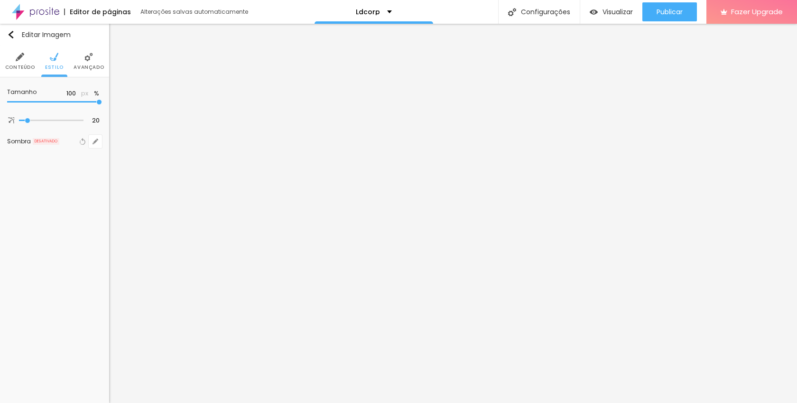
click at [90, 53] on img at bounding box center [88, 57] width 9 height 9
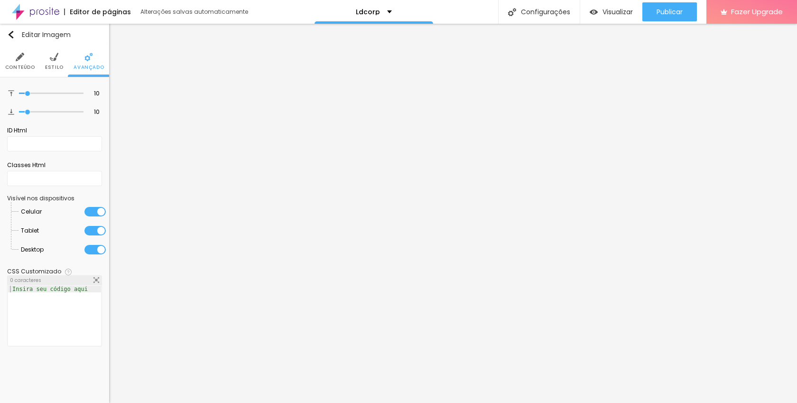
click at [17, 61] on li "Conteúdo" at bounding box center [20, 61] width 30 height 31
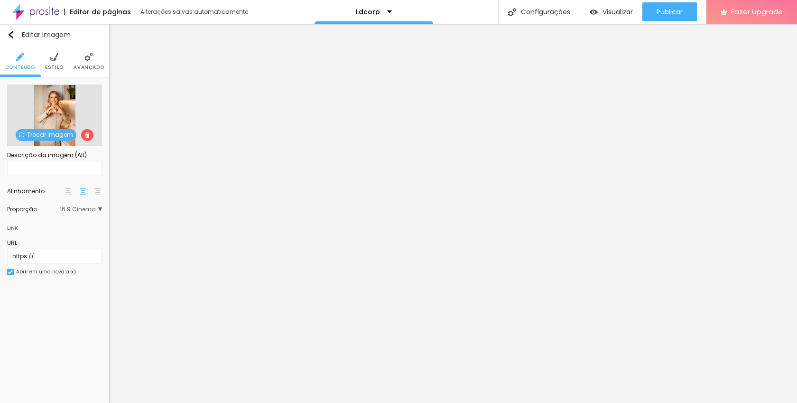
click at [70, 191] on img at bounding box center [68, 191] width 7 height 7
click at [51, 58] on img at bounding box center [54, 57] width 9 height 9
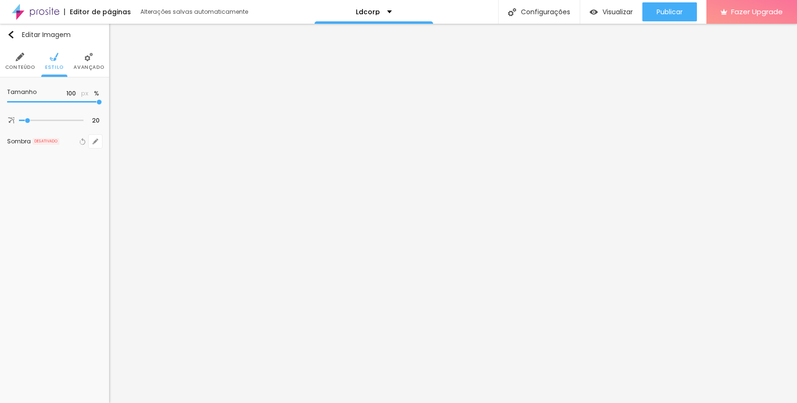
click at [22, 61] on img at bounding box center [20, 57] width 9 height 9
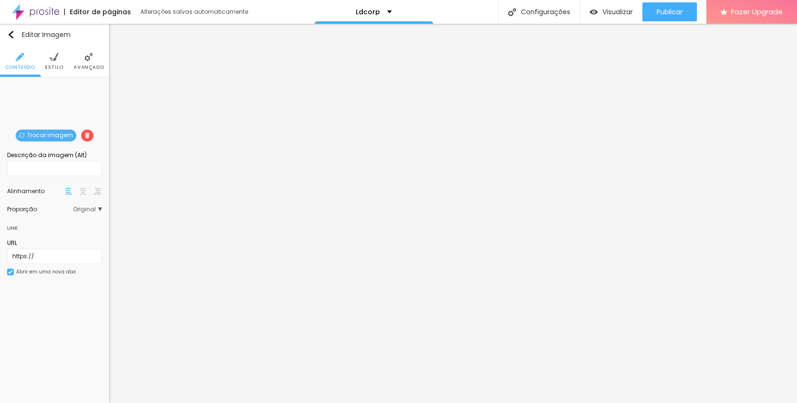
click at [84, 210] on span "Original" at bounding box center [87, 209] width 29 height 6
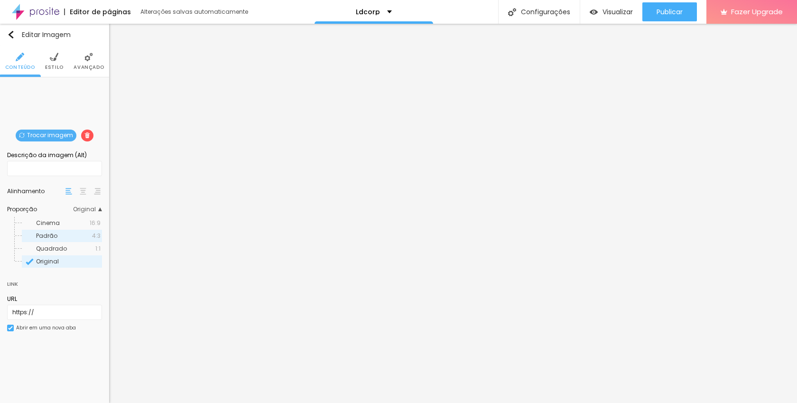
click at [64, 233] on span "Padrão" at bounding box center [64, 236] width 56 height 6
click at [53, 237] on span "Padrão" at bounding box center [46, 235] width 21 height 8
click at [58, 222] on span "Cinema" at bounding box center [63, 223] width 54 height 6
click at [47, 262] on span "Original" at bounding box center [47, 261] width 23 height 8
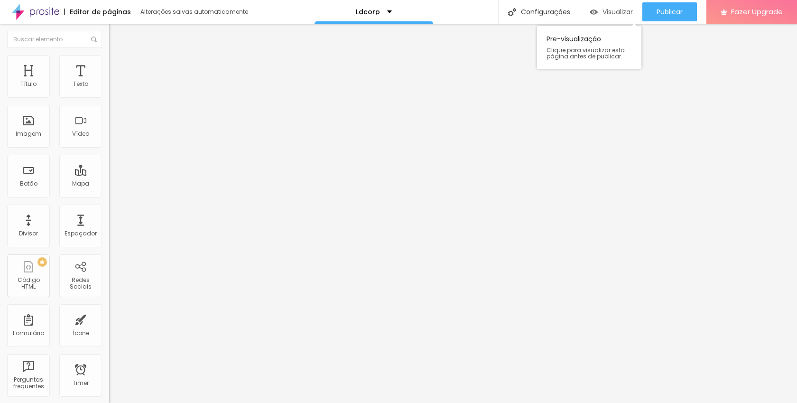
click at [605, 10] on span "Visualizar" at bounding box center [617, 12] width 30 height 8
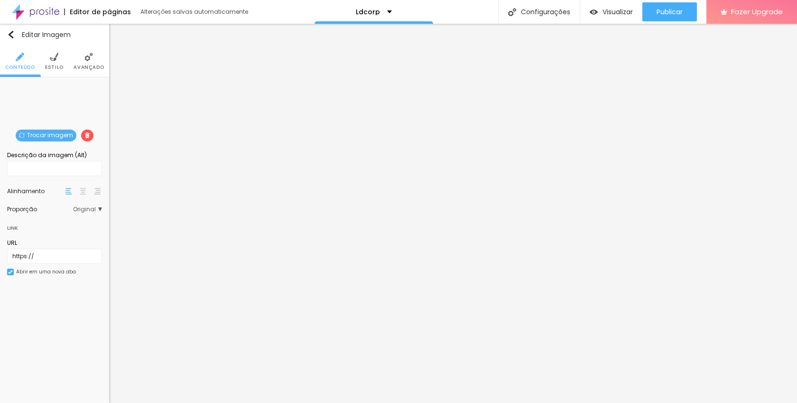
click at [78, 206] on span "Original" at bounding box center [87, 209] width 29 height 6
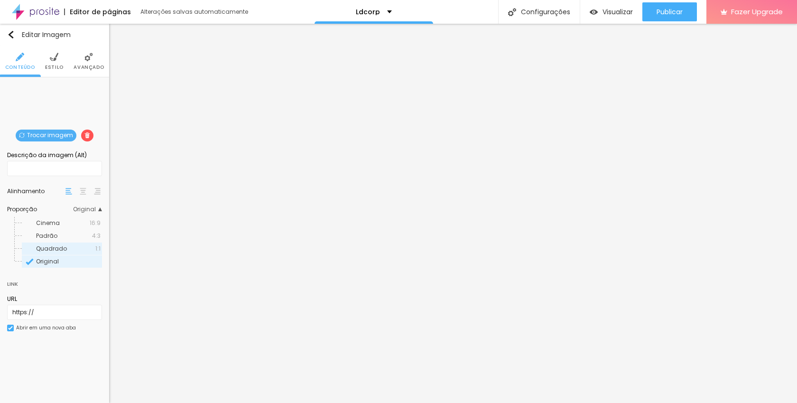
click at [82, 248] on span "Quadrado" at bounding box center [65, 249] width 59 height 6
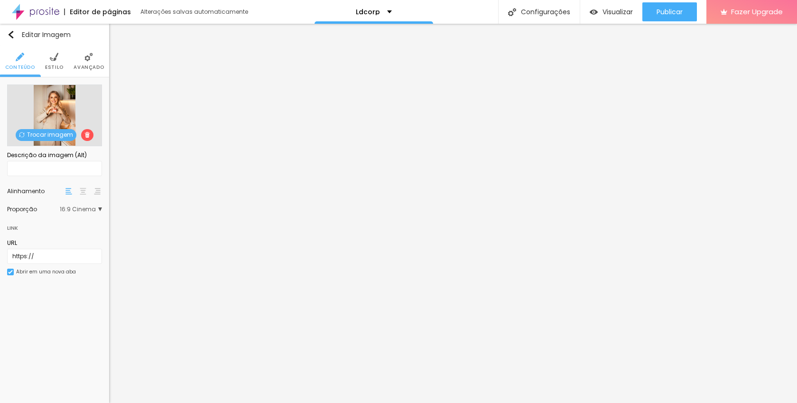
click at [85, 210] on span "16:9 Cinema" at bounding box center [81, 209] width 42 height 6
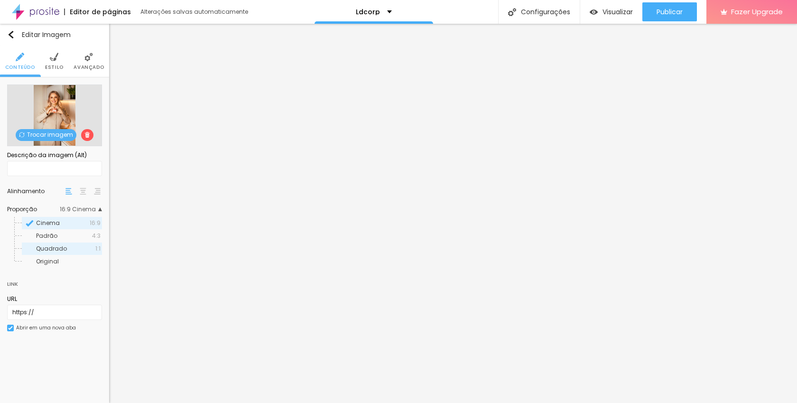
click at [63, 246] on span "Quadrado" at bounding box center [51, 248] width 31 height 8
click at [609, 11] on span "Visualizar" at bounding box center [617, 12] width 30 height 8
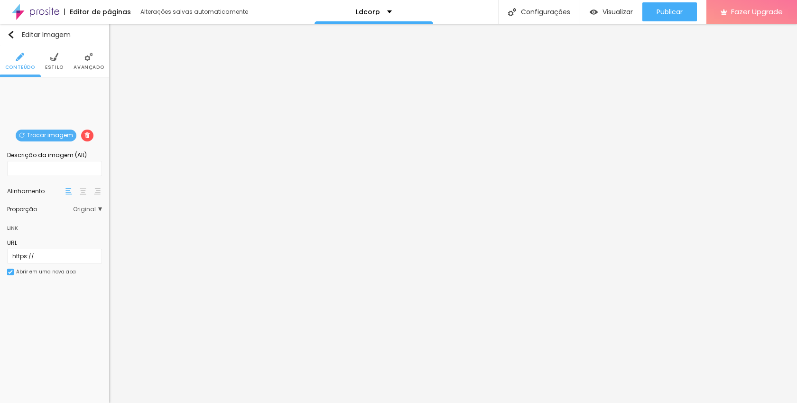
click at [52, 58] on img at bounding box center [54, 57] width 9 height 9
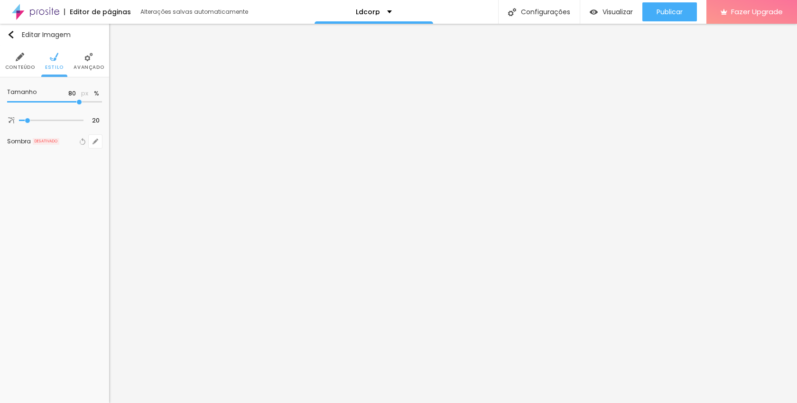
type input "100"
click at [612, 9] on span "Visualizar" at bounding box center [617, 12] width 30 height 8
type input "95"
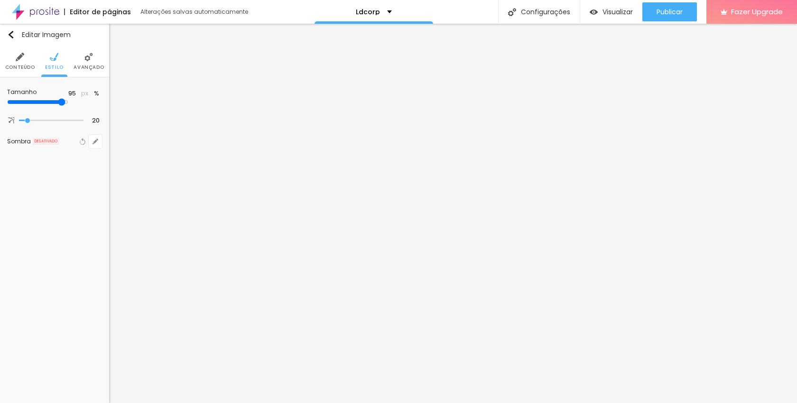
type input "100"
click at [99, 102] on input "range" at bounding box center [54, 102] width 95 height 5
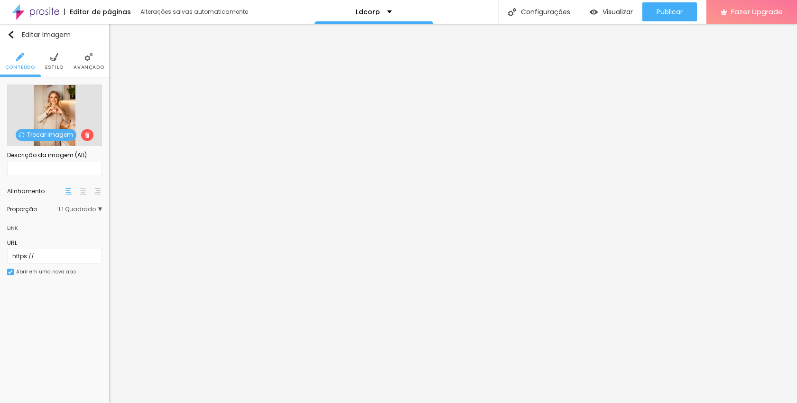
click at [46, 62] on li "Estilo" at bounding box center [54, 61] width 18 height 31
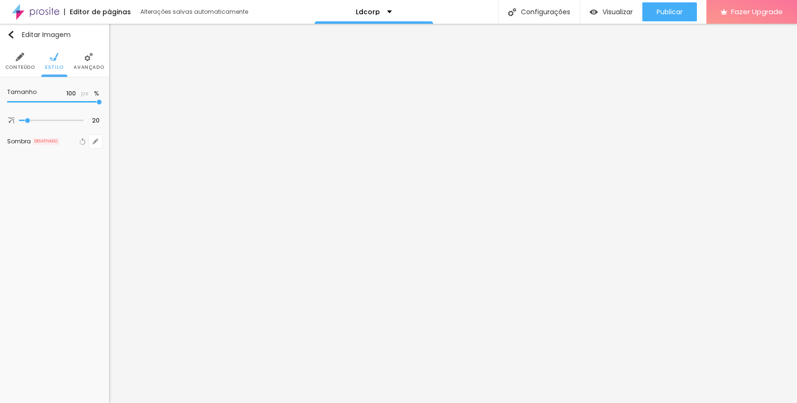
click at [86, 63] on li "Avançado" at bounding box center [89, 61] width 30 height 31
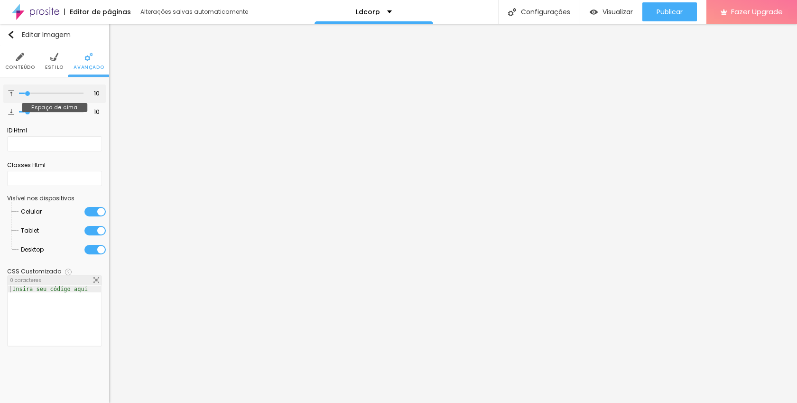
type input "12"
type input "13"
type input "14"
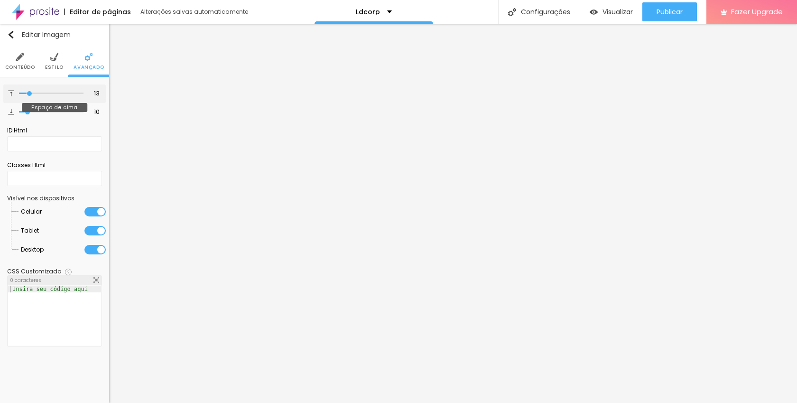
type input "14"
type input "15"
click at [31, 94] on input "range" at bounding box center [51, 93] width 64 height 5
click at [615, 9] on span "Visualizar" at bounding box center [617, 12] width 30 height 8
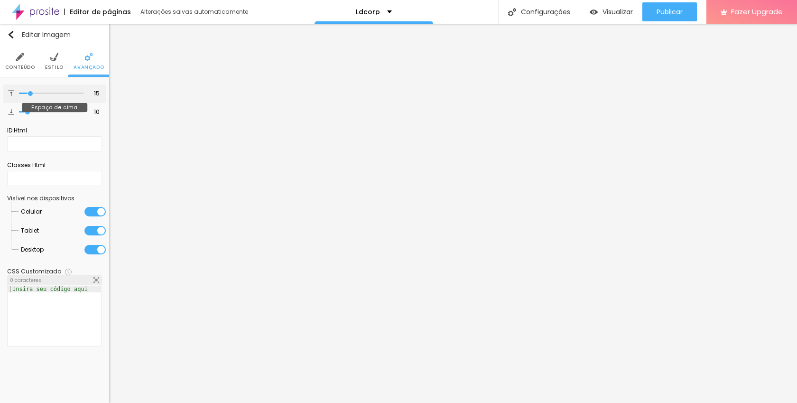
type input "19"
type input "20"
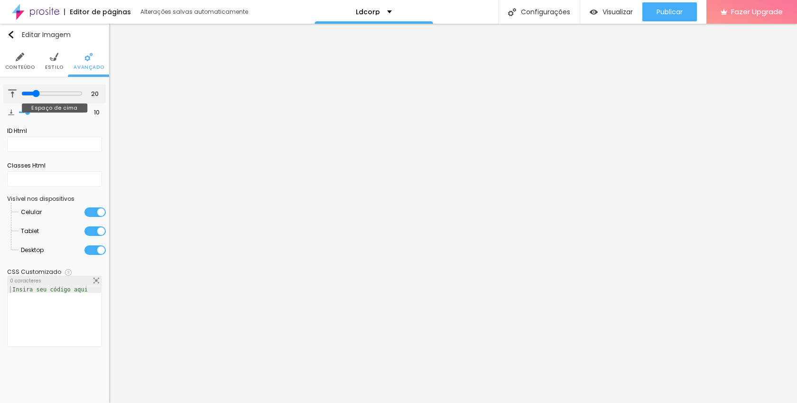
click at [34, 93] on input "range" at bounding box center [51, 94] width 61 height 8
click at [612, 12] on span "Visualizar" at bounding box center [617, 12] width 30 height 8
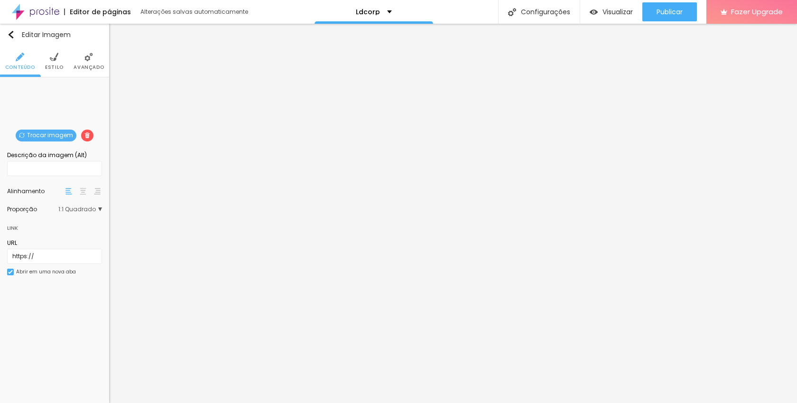
click at [39, 133] on span "Trocar imagem" at bounding box center [46, 135] width 61 height 12
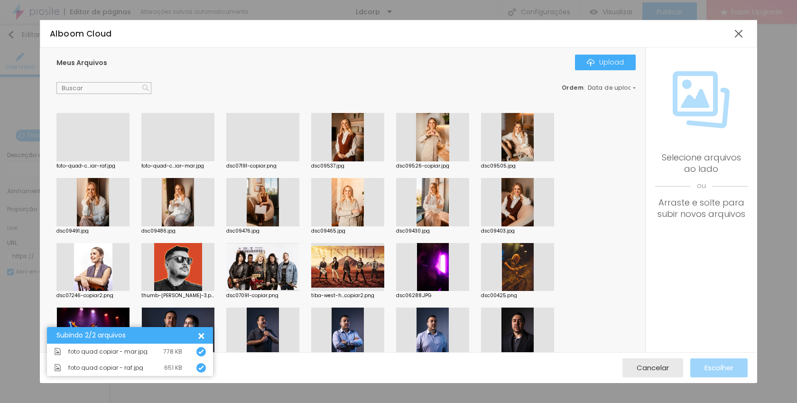
click at [81, 161] on div at bounding box center [92, 161] width 73 height 0
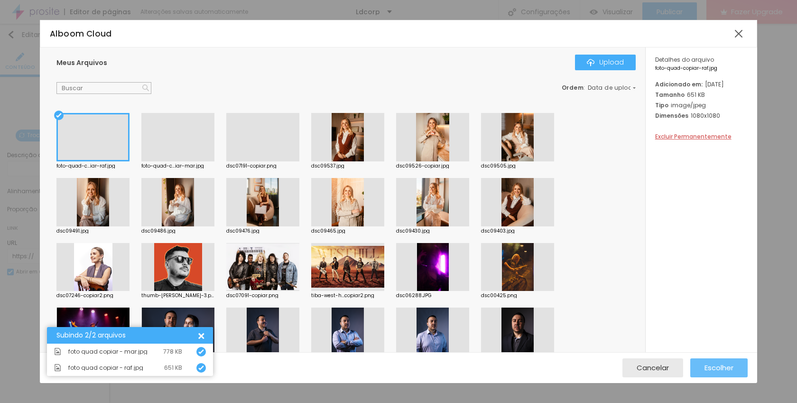
click at [720, 370] on span "Escolher" at bounding box center [718, 367] width 29 height 8
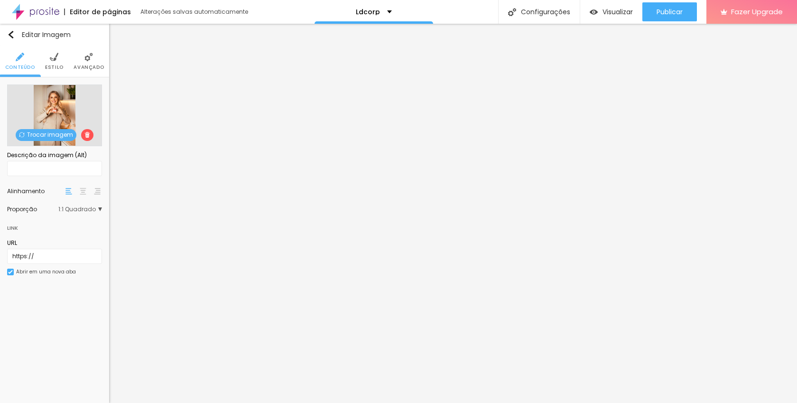
click at [48, 135] on span "Trocar imagem" at bounding box center [46, 135] width 61 height 12
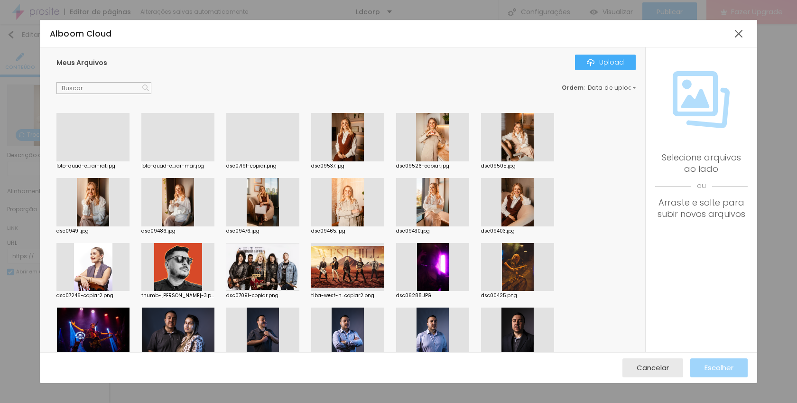
click at [171, 161] on div at bounding box center [177, 161] width 73 height 0
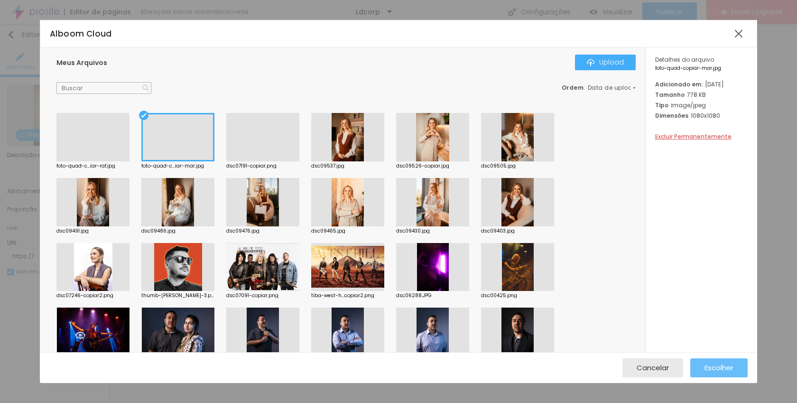
click at [712, 365] on span "Escolher" at bounding box center [718, 367] width 29 height 8
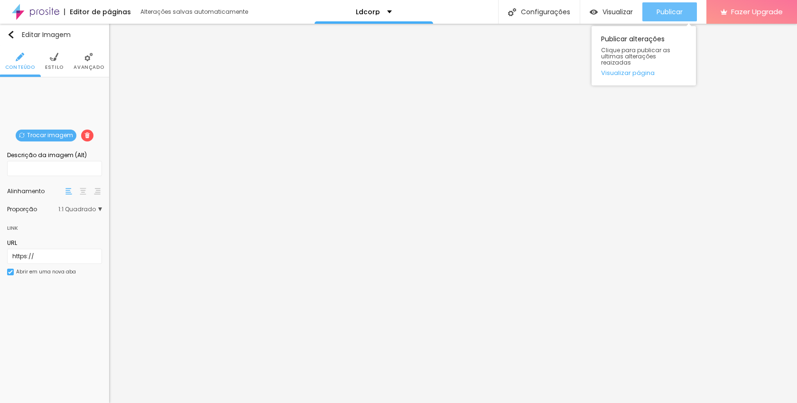
click at [670, 11] on span "Publicar" at bounding box center [669, 12] width 26 height 8
click at [665, 12] on span "Publicar" at bounding box center [669, 12] width 26 height 8
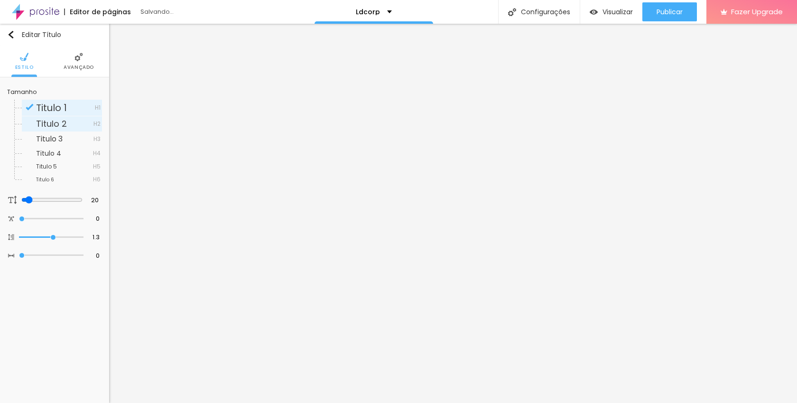
click at [55, 121] on span "Titulo 2" at bounding box center [51, 124] width 31 height 12
click at [50, 111] on span "Titulo 1" at bounding box center [51, 107] width 31 height 13
click at [51, 121] on span "Titulo 2" at bounding box center [51, 124] width 31 height 12
click at [49, 138] on span "Titulo 3" at bounding box center [49, 138] width 27 height 11
click at [48, 152] on span "Titulo 4" at bounding box center [48, 152] width 25 height 9
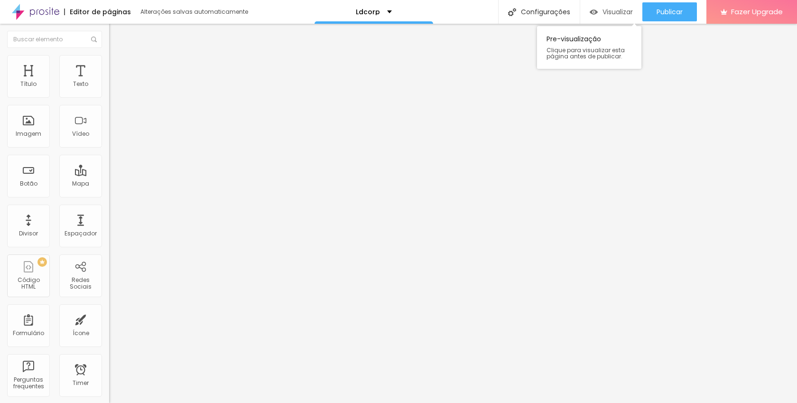
click at [611, 3] on div "Visualizar" at bounding box center [610, 11] width 43 height 19
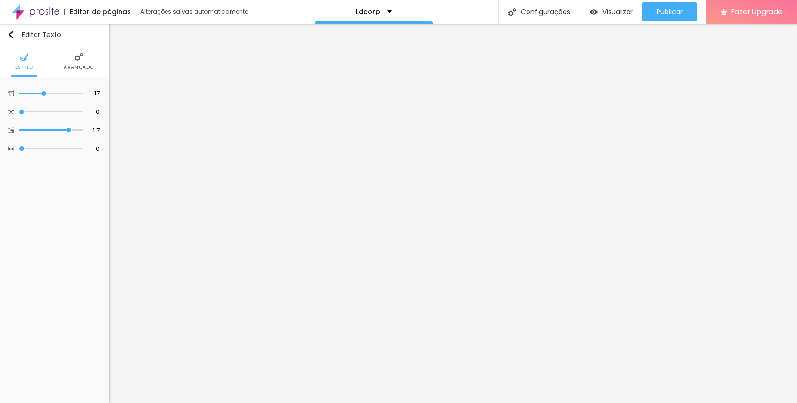
click at [75, 62] on li "Avançado" at bounding box center [79, 61] width 30 height 31
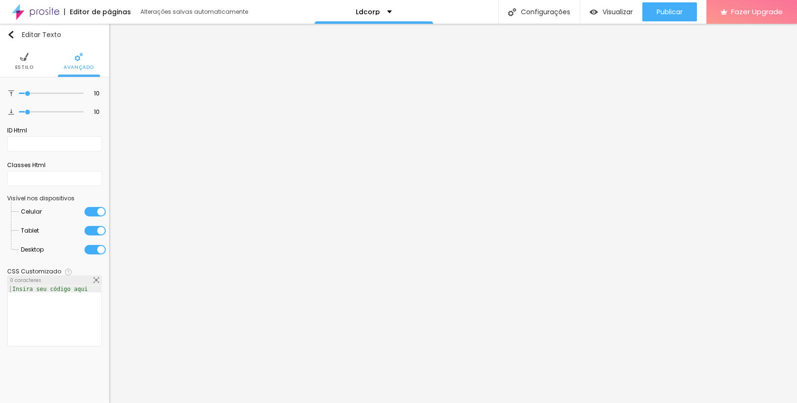
click at [26, 63] on li "Estilo" at bounding box center [24, 61] width 18 height 31
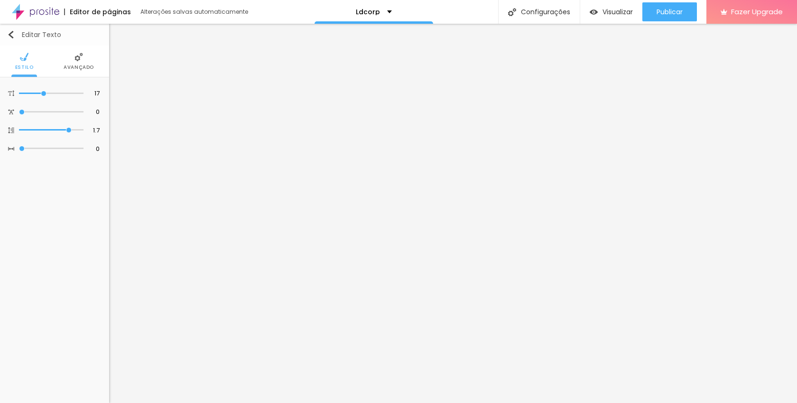
click at [13, 33] on img "button" at bounding box center [11, 35] width 8 height 8
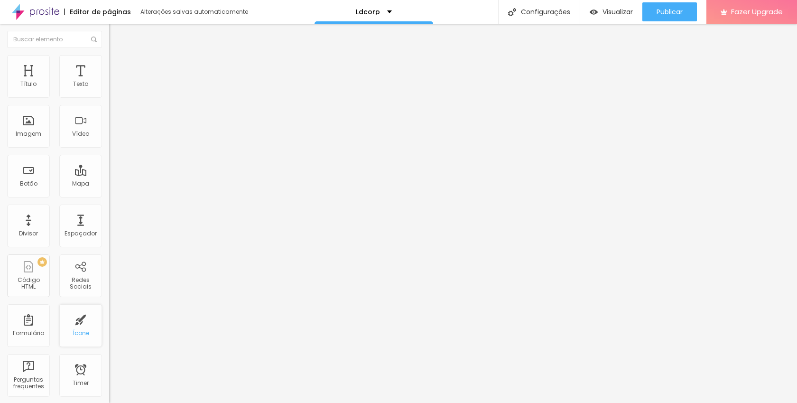
scroll to position [0, 0]
click at [74, 334] on div "Ícone" at bounding box center [81, 332] width 17 height 7
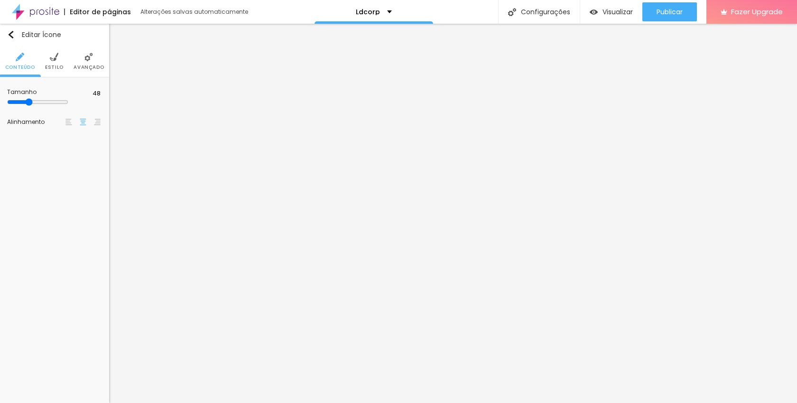
scroll to position [0, 0]
click at [48, 98] on span "Trocar icone" at bounding box center [34, 94] width 42 height 8
type input "insta"
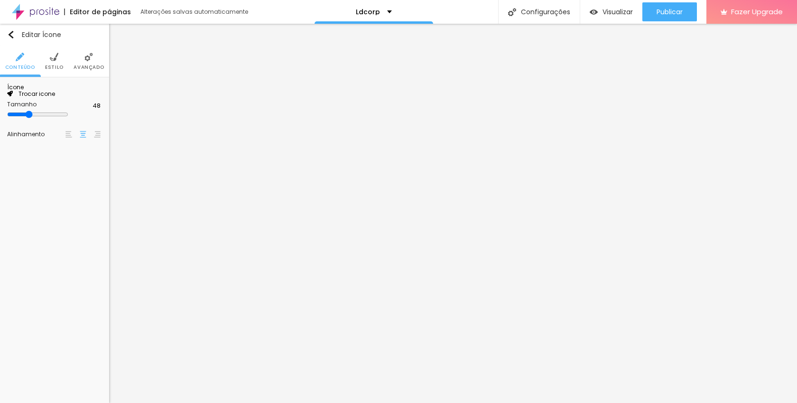
drag, startPoint x: 12, startPoint y: 35, endPoint x: 39, endPoint y: 63, distance: 38.6
click at [12, 35] on img "button" at bounding box center [11, 35] width 8 height 8
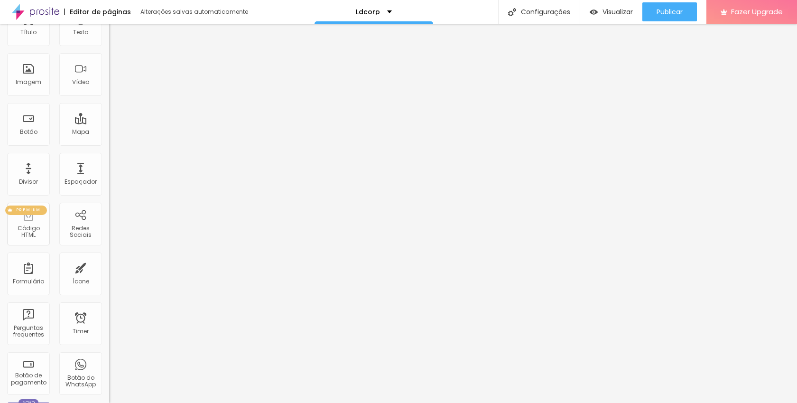
scroll to position [45, 0]
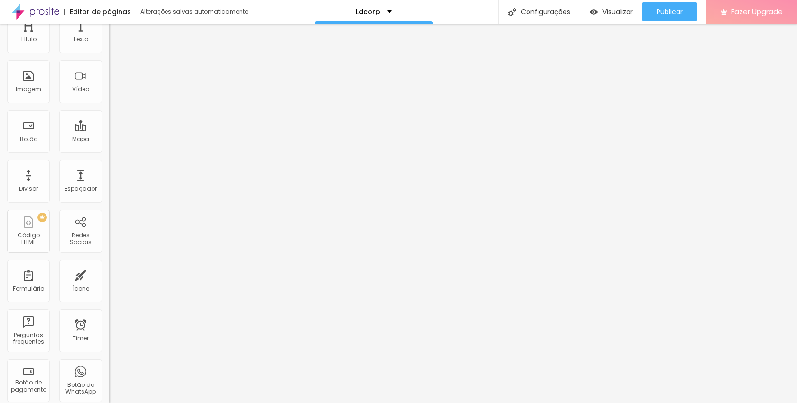
drag, startPoint x: 26, startPoint y: 132, endPoint x: 727, endPoint y: 1, distance: 713.0
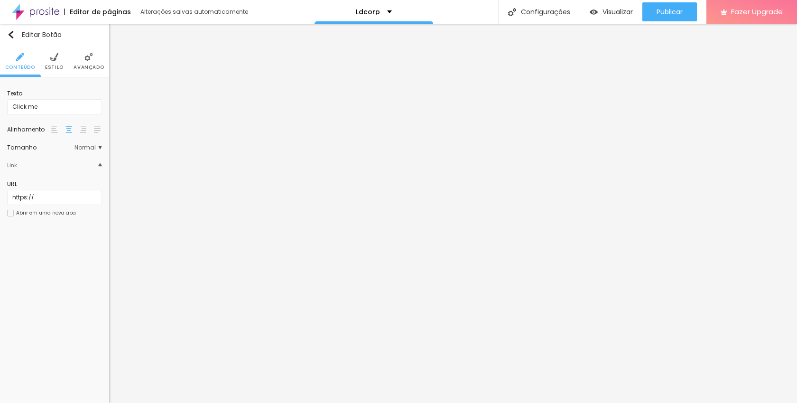
scroll to position [0, 0]
click at [57, 205] on div "URL https://" at bounding box center [54, 192] width 95 height 35
click at [62, 197] on input "https://" at bounding box center [54, 197] width 95 height 15
paste input "[DOMAIN_NAME][URL]"
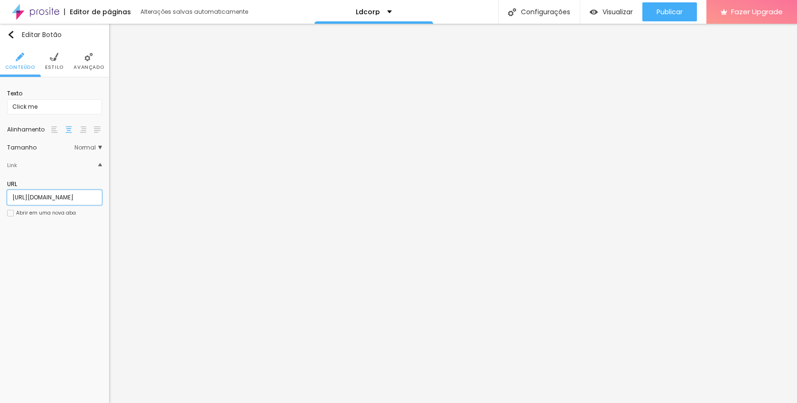
type input "[URL][DOMAIN_NAME]"
click at [10, 212] on div at bounding box center [10, 213] width 7 height 7
click at [48, 109] on input "Click me" at bounding box center [54, 106] width 95 height 15
drag, startPoint x: 53, startPoint y: 107, endPoint x: 0, endPoint y: 104, distance: 52.7
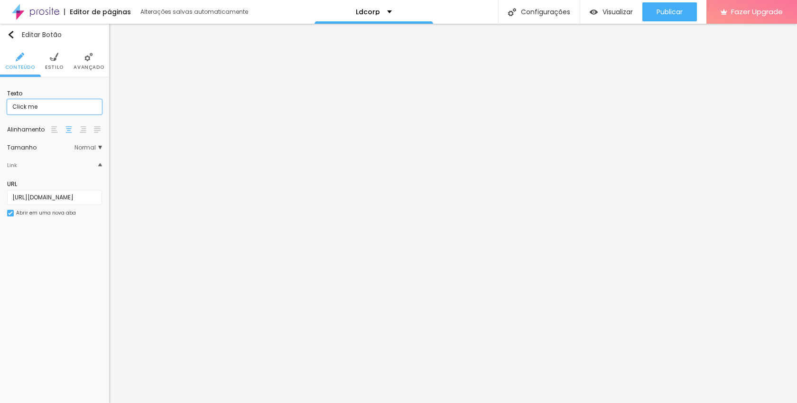
click at [0, 104] on div "Texto Click me Alinhamento [GEOGRAPHIC_DATA] Link URL [URL][DOMAIN_NAME] Abrir …" at bounding box center [54, 155] width 109 height 157
type input "Instagram"
drag, startPoint x: 55, startPoint y: 106, endPoint x: 0, endPoint y: 101, distance: 54.8
click at [0, 101] on div "Texto Instagram Alinhamento [GEOGRAPHIC_DATA] Link URL [URL][DOMAIN_NAME] Abrir…" at bounding box center [54, 155] width 109 height 157
paste input "[URL][DOMAIN_NAME]"
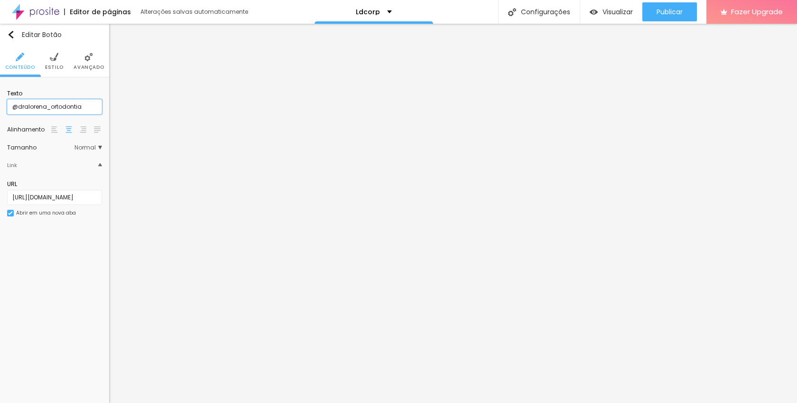
type input "@dralorena_ortodontia"
click at [52, 129] on img at bounding box center [54, 129] width 7 height 7
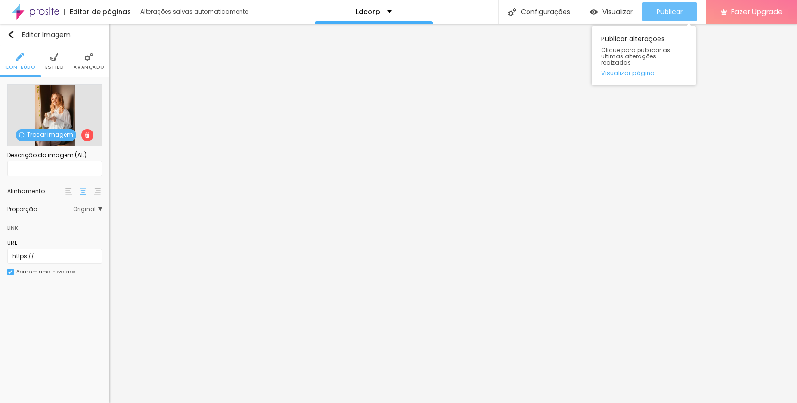
click at [658, 12] on span "Publicar" at bounding box center [669, 12] width 26 height 8
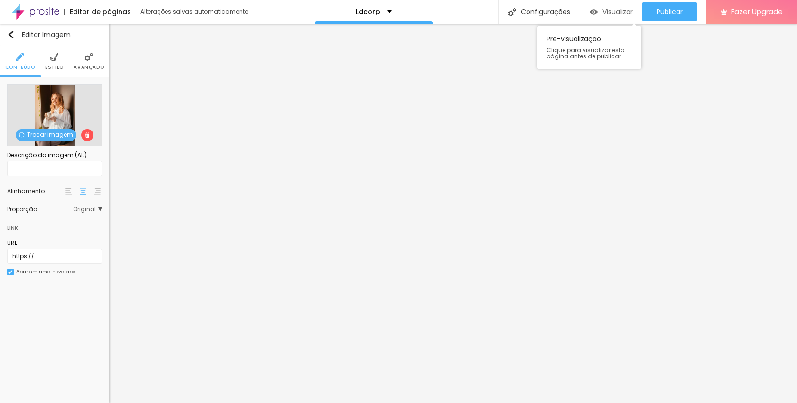
click at [614, 12] on span "Visualizar" at bounding box center [617, 12] width 30 height 8
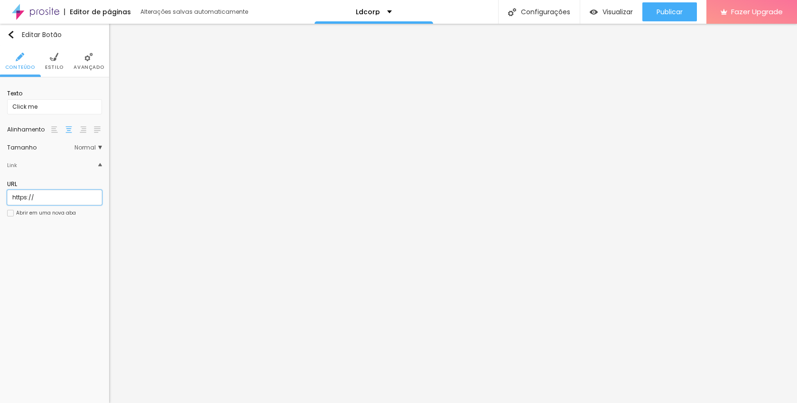
click at [52, 198] on input "https://" at bounding box center [54, 197] width 95 height 15
paste input "[DOMAIN_NAME][URL]"
type input "[URL][DOMAIN_NAME]"
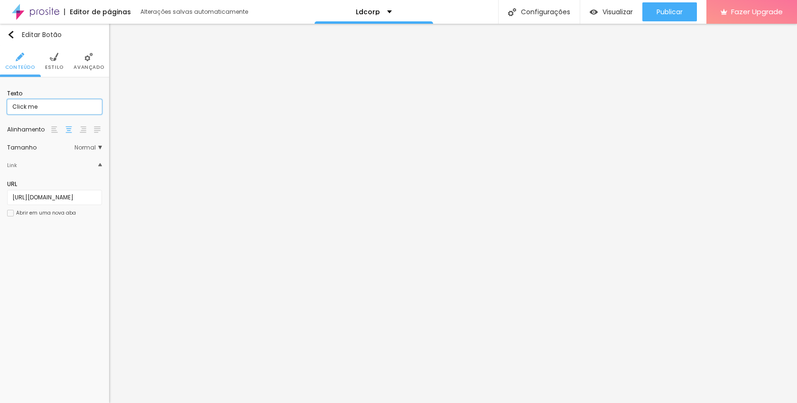
drag, startPoint x: 38, startPoint y: 105, endPoint x: 18, endPoint y: 108, distance: 21.0
click at [0, 103] on div "Texto Click me Alinhamento [GEOGRAPHIC_DATA] Link URL [URL][DOMAIN_NAME] Abrir …" at bounding box center [54, 155] width 109 height 157
paste input "[URL][DOMAIN_NAME]"
type input "@alamobalzer"
click at [54, 129] on img at bounding box center [54, 129] width 7 height 7
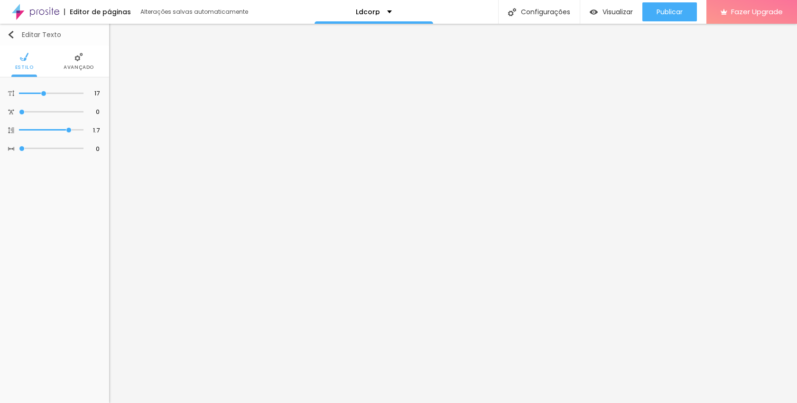
click at [9, 32] on img "button" at bounding box center [11, 35] width 8 height 8
click at [54, 128] on img at bounding box center [54, 129] width 7 height 7
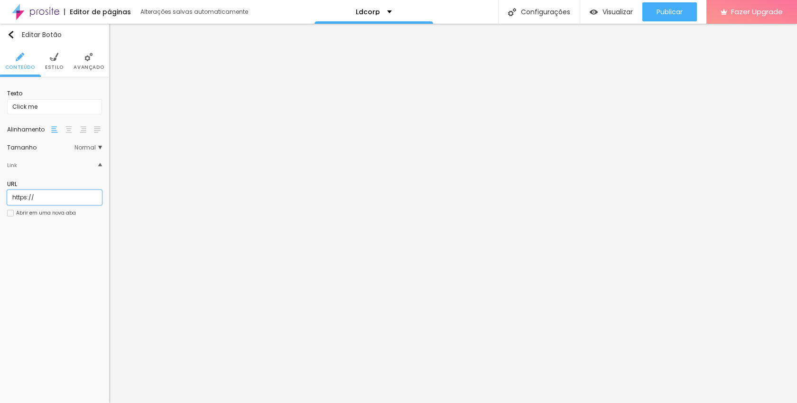
drag, startPoint x: 41, startPoint y: 193, endPoint x: 0, endPoint y: 197, distance: 41.0
click at [0, 197] on div "Texto Click me Alinhamento [GEOGRAPHIC_DATA] Link URL https:// Abrir em uma nov…" at bounding box center [54, 155] width 109 height 157
drag, startPoint x: 40, startPoint y: 194, endPoint x: 0, endPoint y: 195, distance: 40.3
click at [0, 195] on div "Texto Click me Alinhamento [GEOGRAPHIC_DATA] Link URL https:// Abrir em uma nov…" at bounding box center [54, 155] width 109 height 157
paste input "[DOMAIN_NAME][URL]"
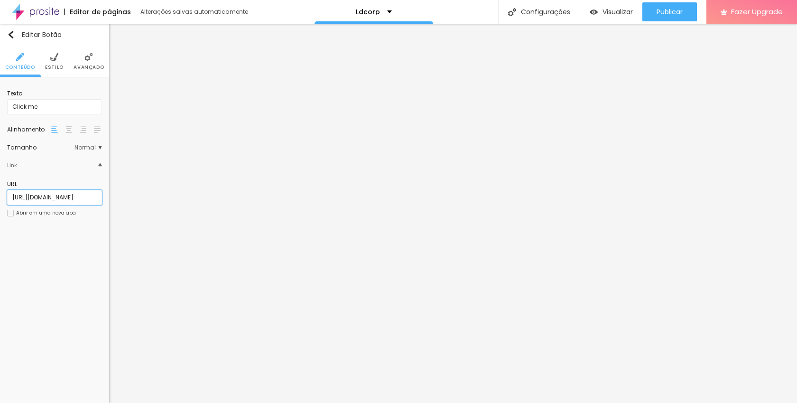
scroll to position [0, 43]
drag, startPoint x: 52, startPoint y: 196, endPoint x: 94, endPoint y: 196, distance: 41.7
click at [94, 196] on input "[URL][DOMAIN_NAME]" at bounding box center [54, 197] width 95 height 15
type input "[URL][DOMAIN_NAME]"
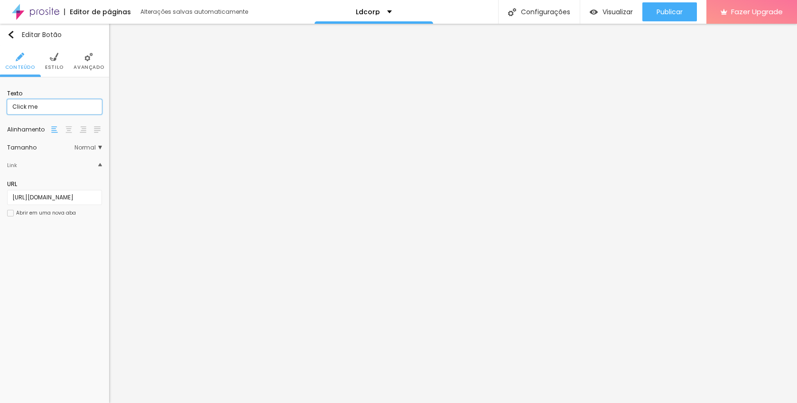
drag, startPoint x: 39, startPoint y: 105, endPoint x: 0, endPoint y: 106, distance: 39.4
click at [0, 106] on div "Texto Click me Alinhamento [GEOGRAPHIC_DATA] Link URL [URL][DOMAIN_NAME] Abrir …" at bounding box center [54, 155] width 109 height 157
paste input "paulovieira_br"
click at [13, 109] on input "paulovieira_br" at bounding box center [54, 106] width 95 height 15
type input "@paulovieira_br"
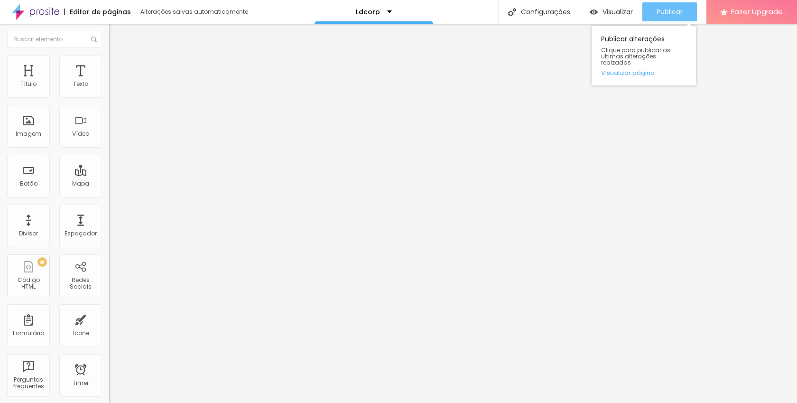
click at [669, 9] on span "Publicar" at bounding box center [669, 12] width 26 height 8
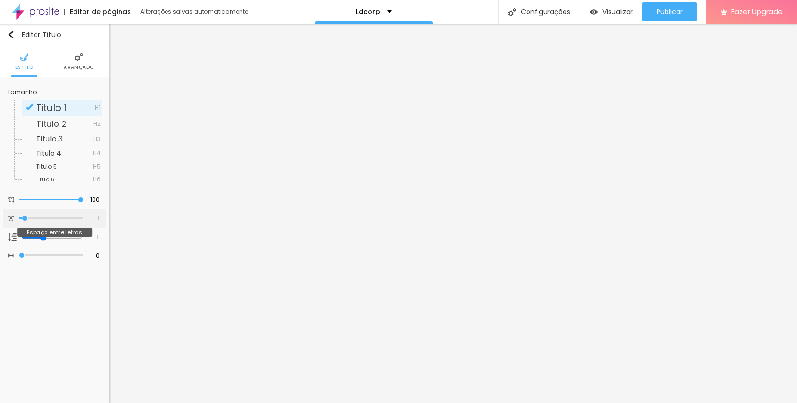
type input "0.6"
type input "0"
type input "1.8"
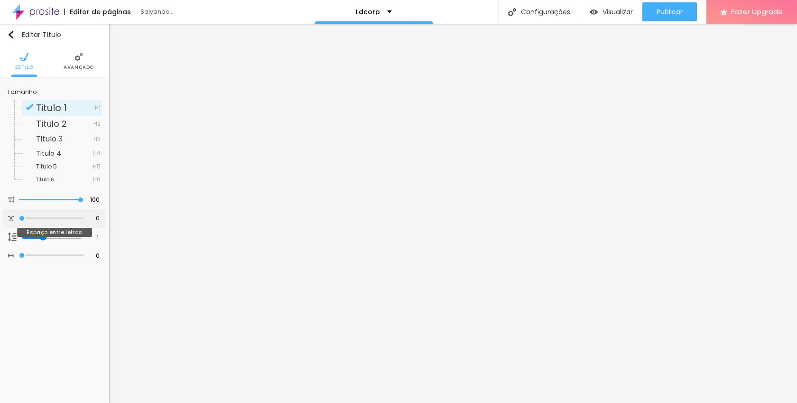
type input "1.8"
type input "6.3"
type input "6.6"
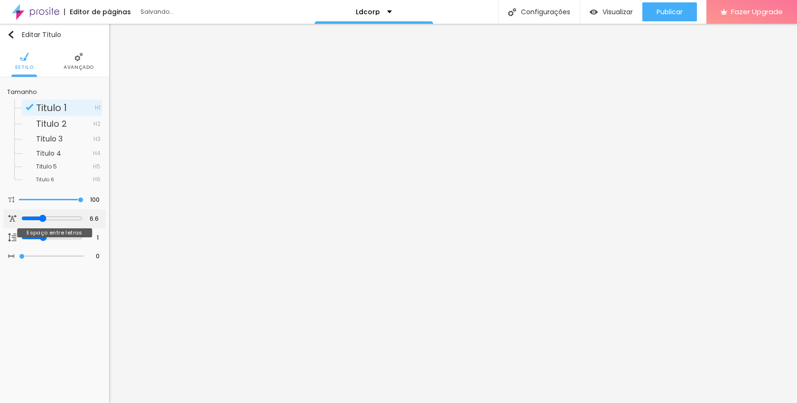
type input "7.2"
type input "7.6"
drag, startPoint x: 24, startPoint y: 218, endPoint x: 0, endPoint y: 215, distance: 24.4
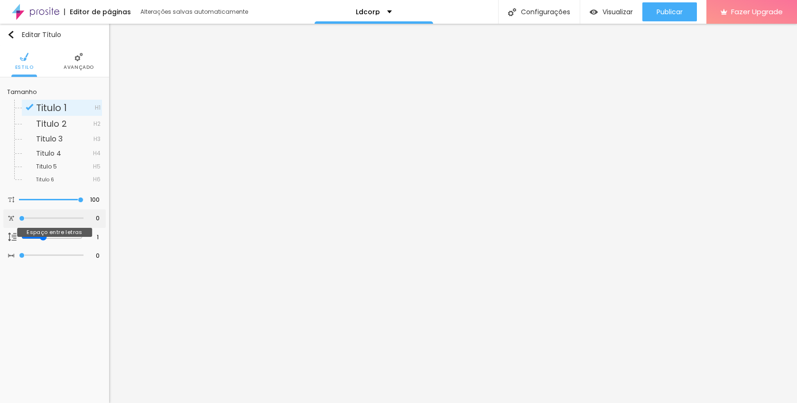
click at [19, 216] on input "range" at bounding box center [51, 218] width 64 height 5
click at [77, 200] on input "range" at bounding box center [51, 200] width 61 height 8
click at [93, 199] on input "97" at bounding box center [91, 200] width 17 height 9
click at [64, 301] on div "Editar Título Estilo Avançado Tamanho Titulo 1 H1 Titulo 2 H2 Titulo 3 H3 Titul…" at bounding box center [54, 213] width 109 height 379
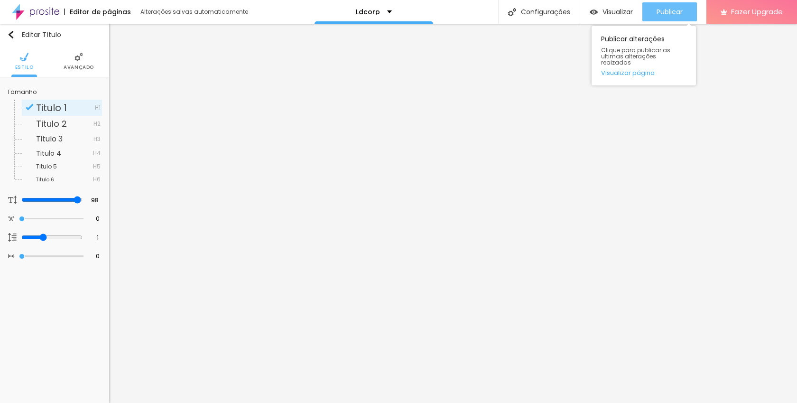
click at [672, 9] on span "Publicar" at bounding box center [669, 12] width 26 height 8
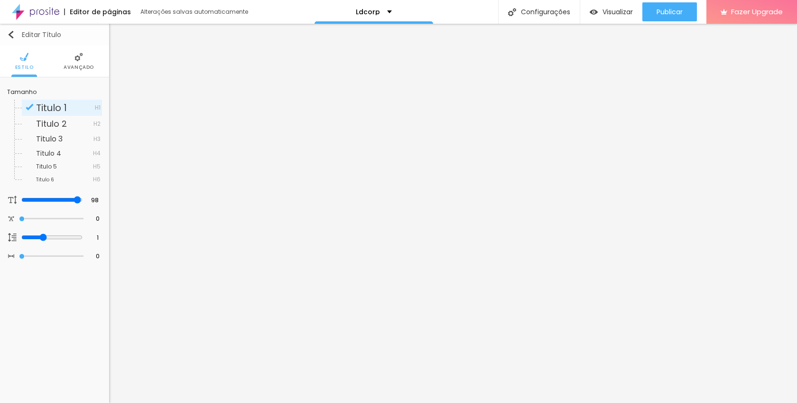
click at [12, 33] on img "button" at bounding box center [11, 35] width 8 height 8
click at [11, 31] on img "button" at bounding box center [11, 35] width 8 height 8
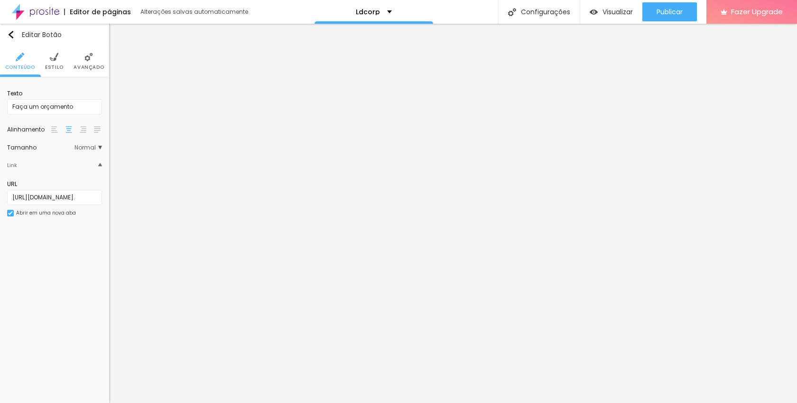
click at [57, 65] on span "Estilo" at bounding box center [54, 67] width 18 height 5
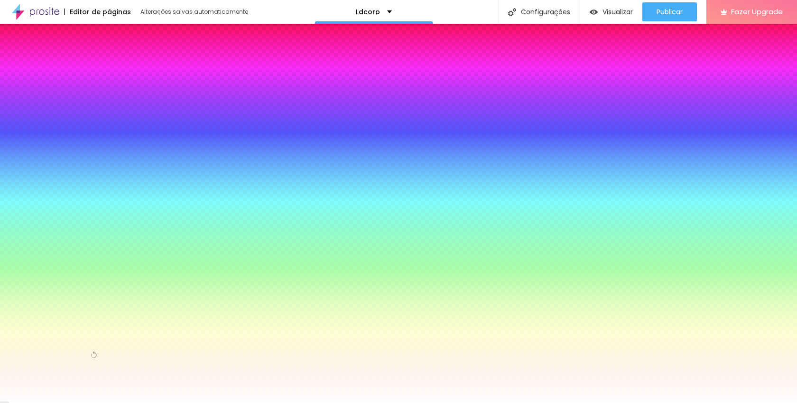
click at [9, 60] on li "Conteúdo" at bounding box center [20, 61] width 30 height 31
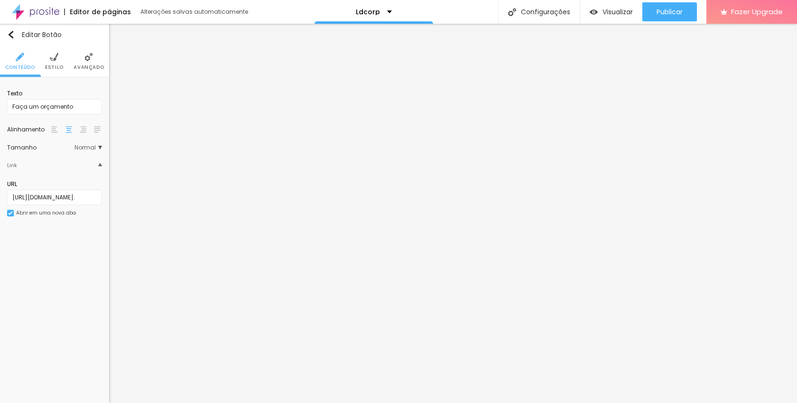
click at [52, 130] on img at bounding box center [54, 129] width 7 height 7
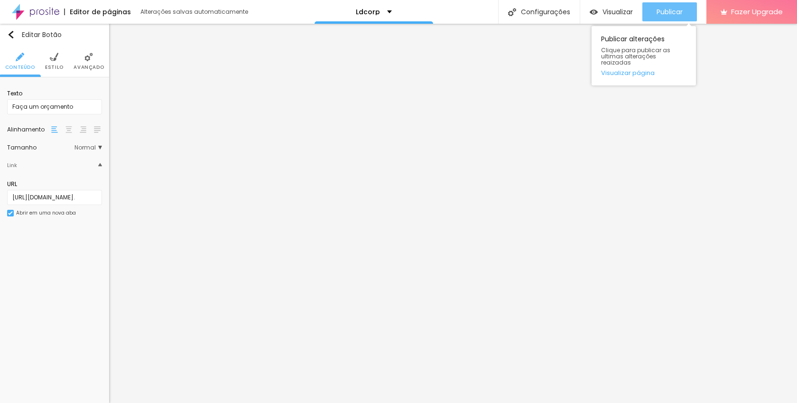
click at [675, 11] on span "Publicar" at bounding box center [669, 12] width 26 height 8
click at [658, 10] on span "Publicar" at bounding box center [669, 12] width 26 height 8
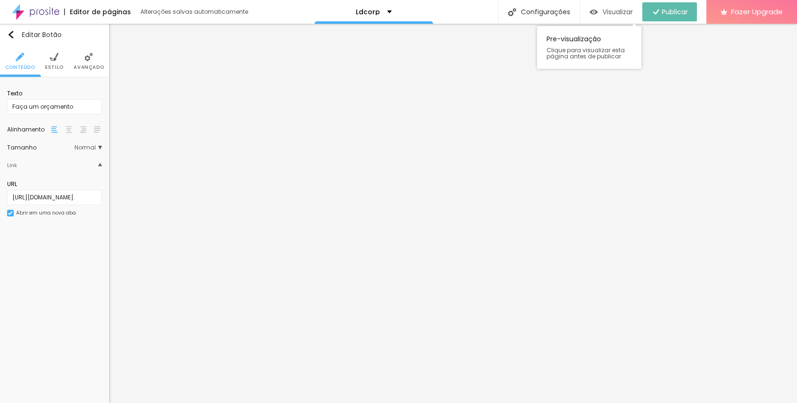
click at [613, 13] on span "Visualizar" at bounding box center [617, 12] width 30 height 8
click at [12, 31] on img "button" at bounding box center [11, 35] width 8 height 8
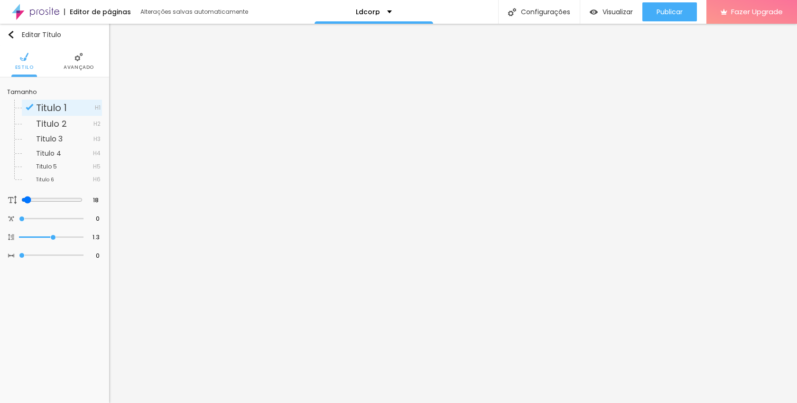
click at [80, 57] on img at bounding box center [78, 57] width 9 height 9
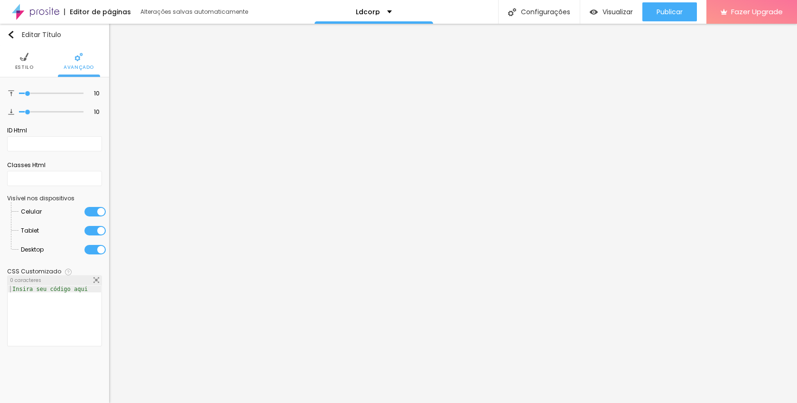
click at [23, 62] on li "Estilo" at bounding box center [24, 61] width 18 height 31
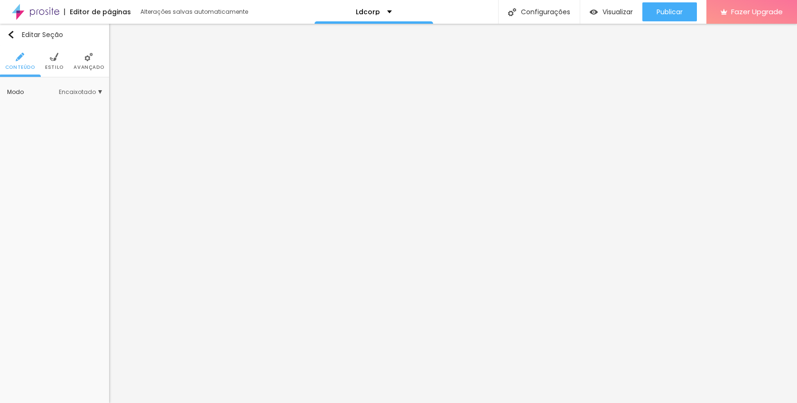
click at [98, 92] on span "Encaixotado" at bounding box center [80, 92] width 43 height 6
click at [68, 119] on span "Completo" at bounding box center [68, 119] width 64 height 6
click at [78, 105] on span "Encaixotado" at bounding box center [68, 106] width 64 height 6
click at [83, 56] on li "Avançado" at bounding box center [89, 61] width 30 height 31
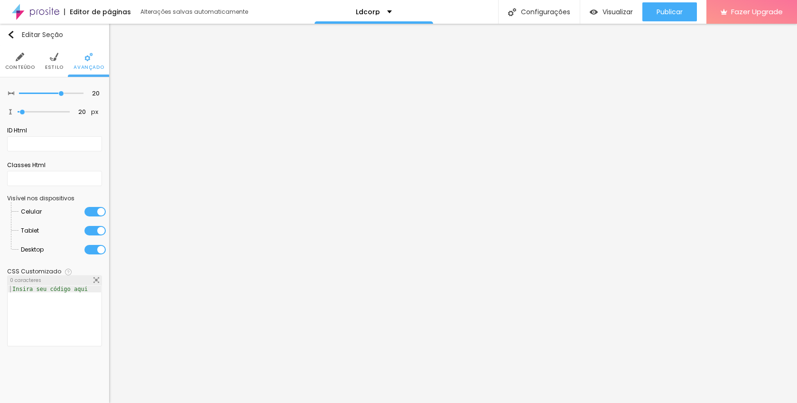
click at [52, 60] on img at bounding box center [54, 57] width 9 height 9
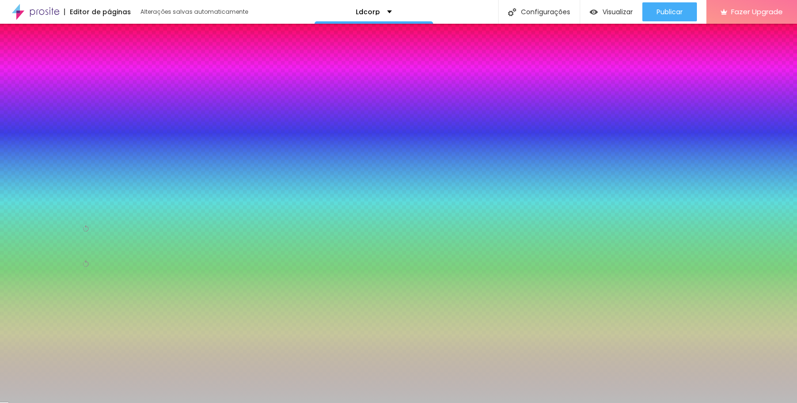
click at [23, 59] on img at bounding box center [20, 57] width 9 height 9
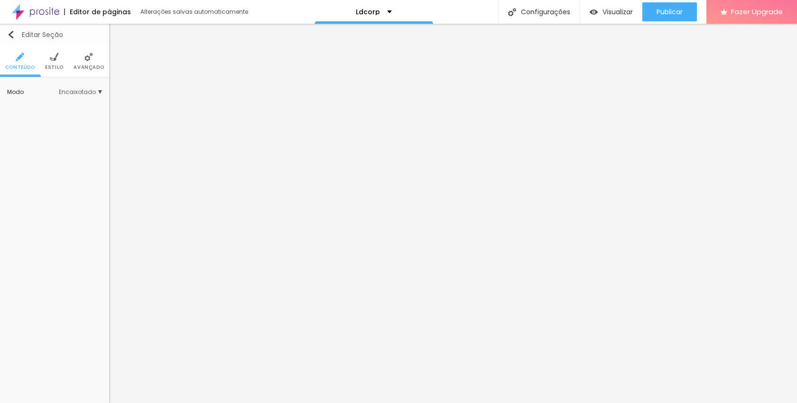
click at [12, 32] on img "button" at bounding box center [11, 35] width 8 height 8
click at [57, 65] on span "Estilo" at bounding box center [54, 67] width 18 height 5
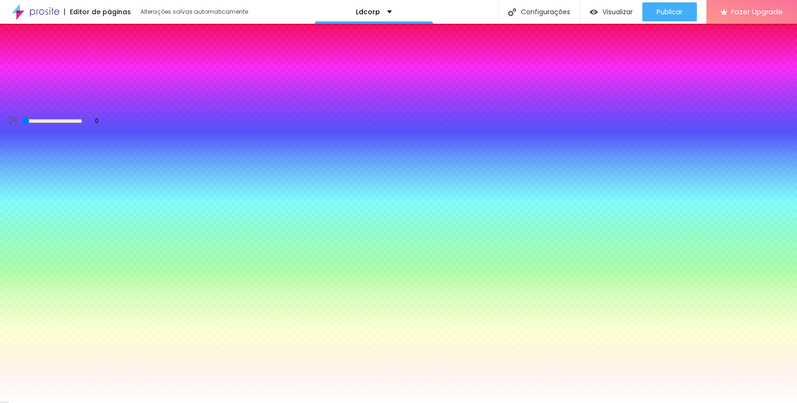
click at [90, 60] on img at bounding box center [88, 57] width 9 height 9
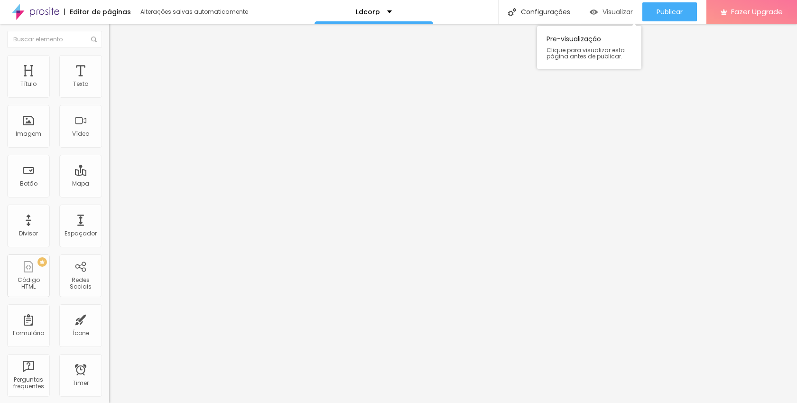
click at [605, 12] on span "Visualizar" at bounding box center [617, 12] width 30 height 8
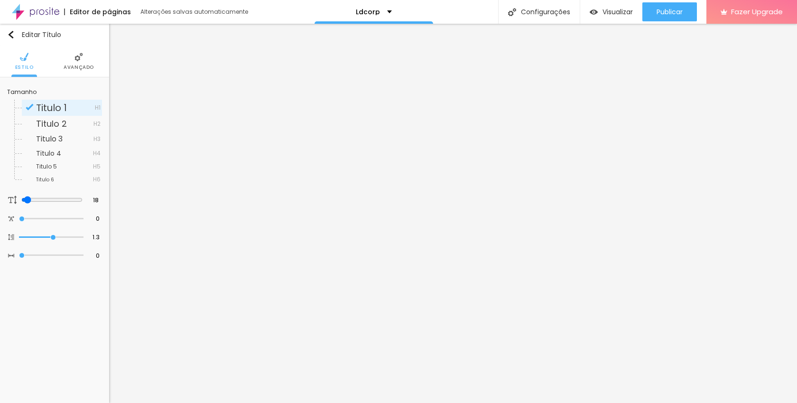
click at [74, 65] on span "Avançado" at bounding box center [79, 67] width 30 height 5
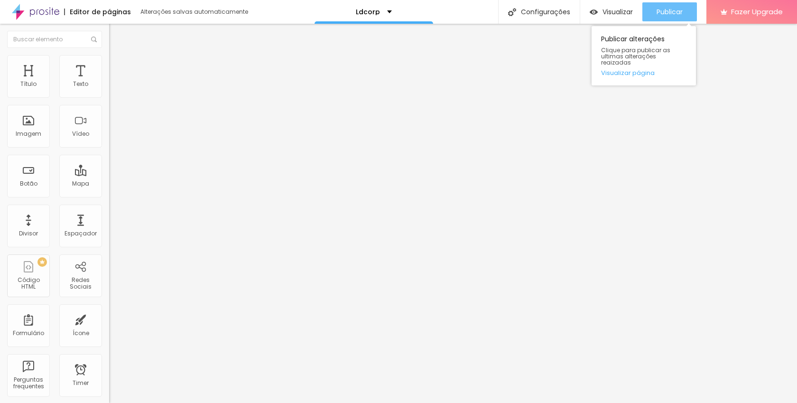
click at [678, 14] on span "Publicar" at bounding box center [669, 12] width 26 height 8
click at [664, 9] on span "Publicar" at bounding box center [669, 12] width 26 height 8
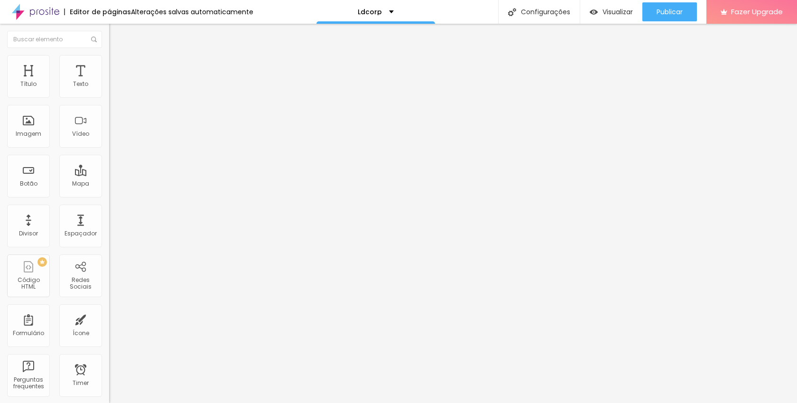
click at [109, 82] on span "Adicionar imagem" at bounding box center [139, 78] width 61 height 8
click at [109, 60] on img at bounding box center [113, 59] width 9 height 9
type input "22"
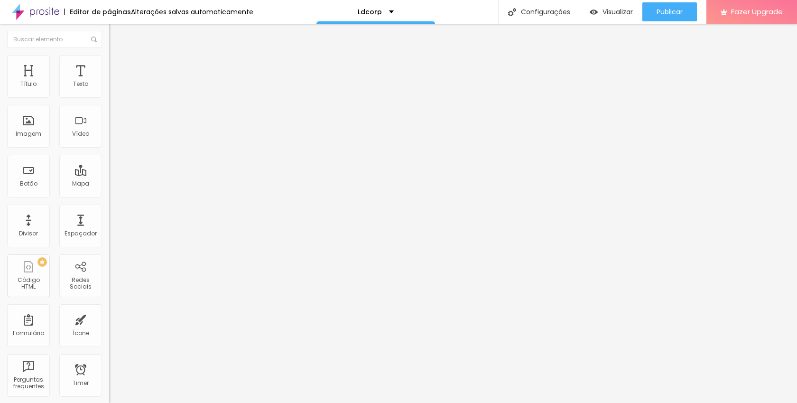
type input "22"
type input "21"
type input "19"
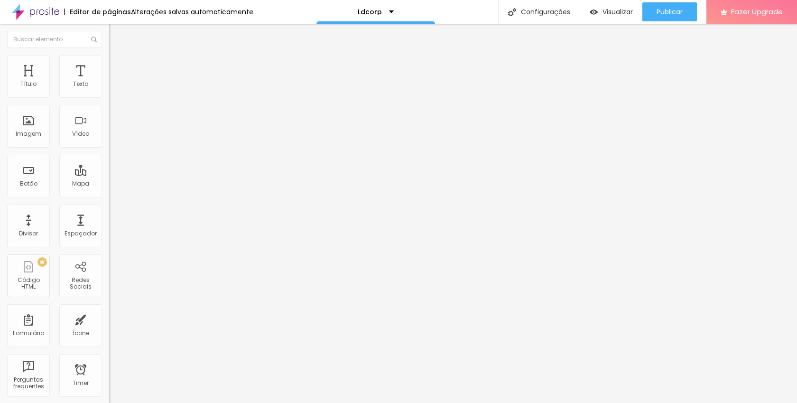
type input "20"
click at [109, 208] on input "range" at bounding box center [139, 212] width 61 height 8
click at [109, 54] on img at bounding box center [113, 50] width 9 height 9
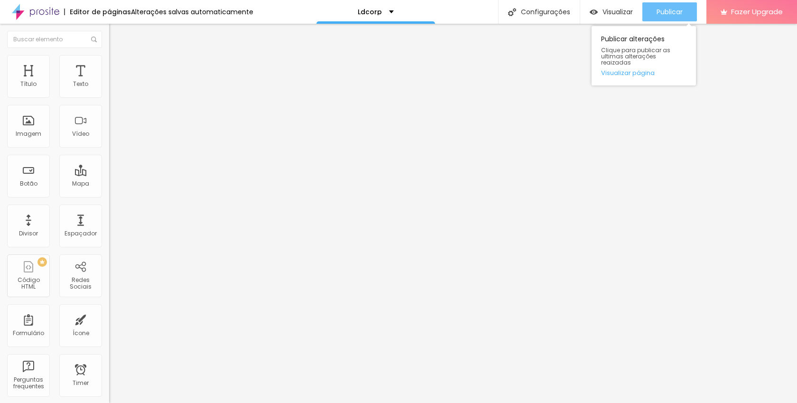
click at [679, 8] on span "Publicar" at bounding box center [669, 12] width 26 height 8
click at [663, 10] on span "Publicar" at bounding box center [669, 12] width 26 height 8
click at [660, 10] on span "Publicar" at bounding box center [669, 12] width 26 height 8
